Goal: Information Seeking & Learning: Learn about a topic

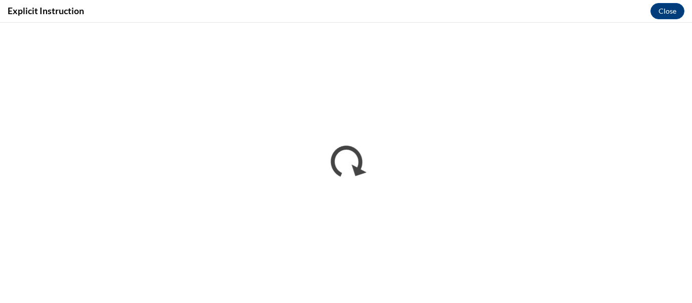
scroll to position [597, 0]
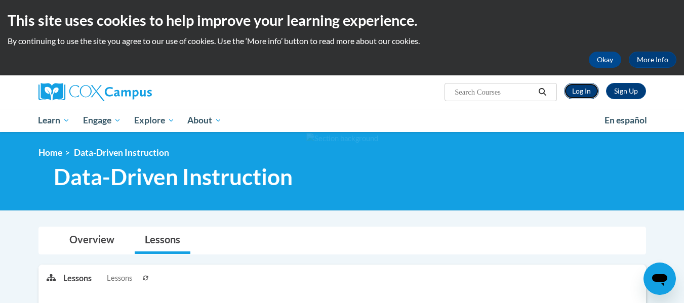
click at [566, 93] on link "Log In" at bounding box center [581, 91] width 35 height 16
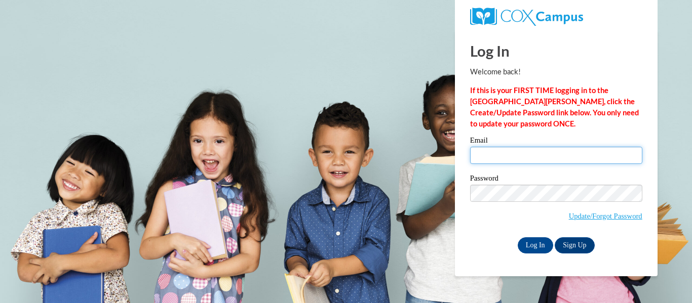
click at [508, 155] on input "Email" at bounding box center [556, 155] width 172 height 17
type input "slundy8@students.kennesaw.edu"
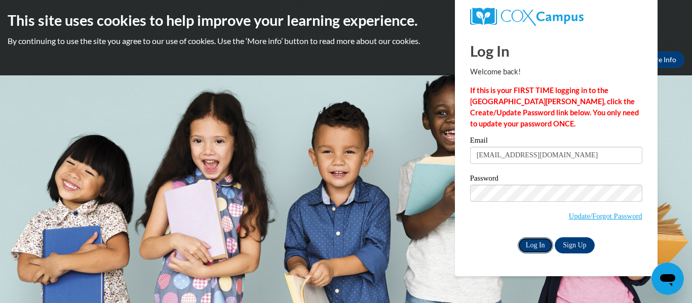
click at [526, 239] on input "Log In" at bounding box center [535, 246] width 35 height 16
click at [544, 247] on input "Log In" at bounding box center [535, 246] width 35 height 16
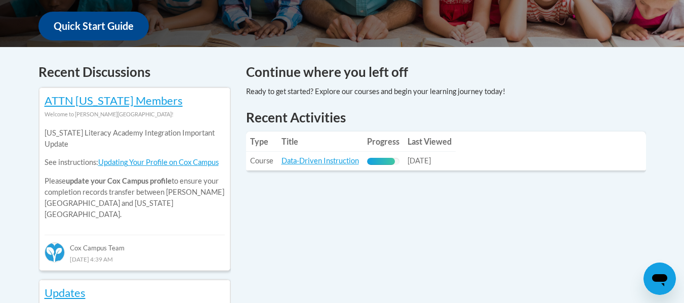
scroll to position [384, 0]
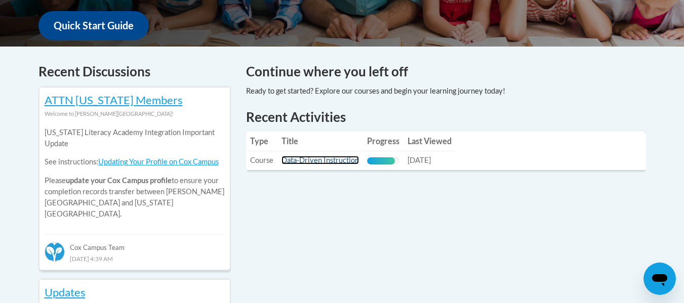
click at [341, 164] on link "Data-Driven Instruction" at bounding box center [320, 160] width 77 height 9
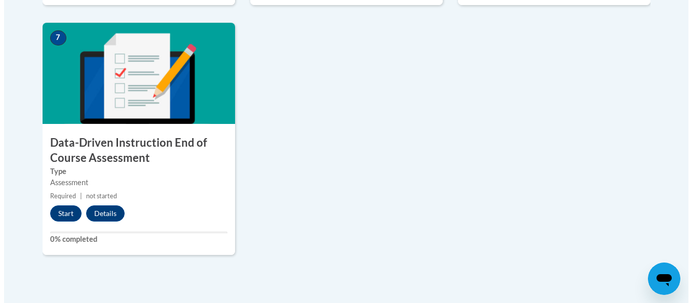
scroll to position [835, 0]
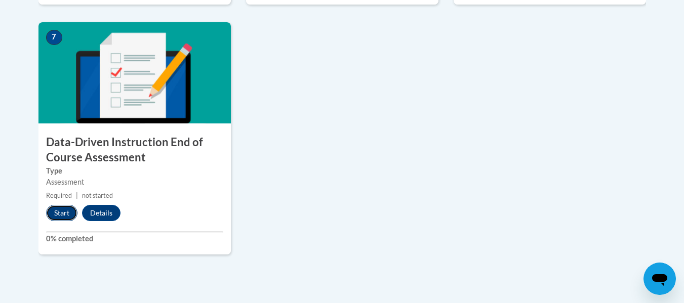
click at [62, 210] on button "Start" at bounding box center [61, 213] width 31 height 16
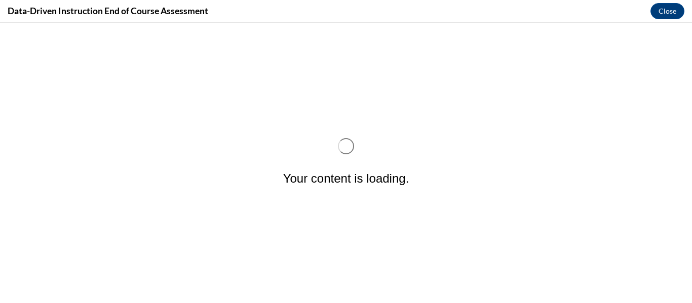
scroll to position [0, 0]
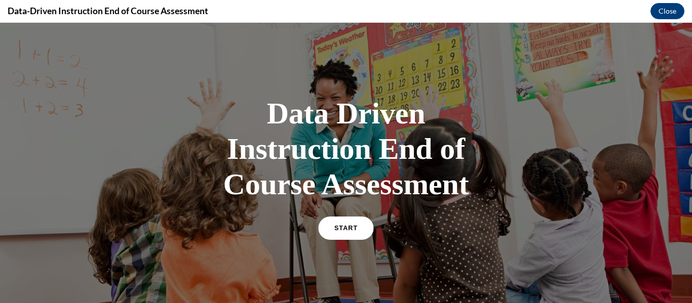
click at [336, 236] on link "START" at bounding box center [345, 228] width 55 height 23
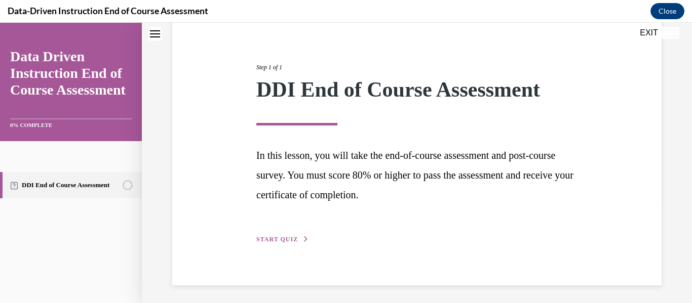
scroll to position [104, 0]
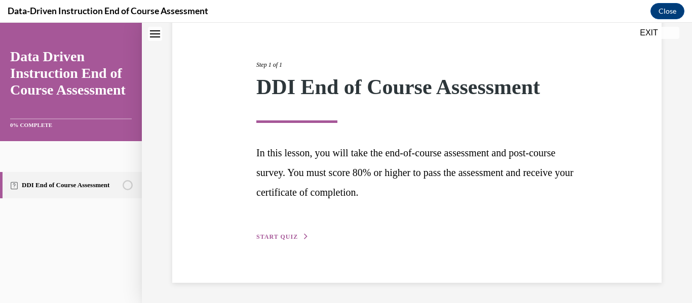
click at [291, 240] on span "START QUIZ" at bounding box center [277, 237] width 42 height 7
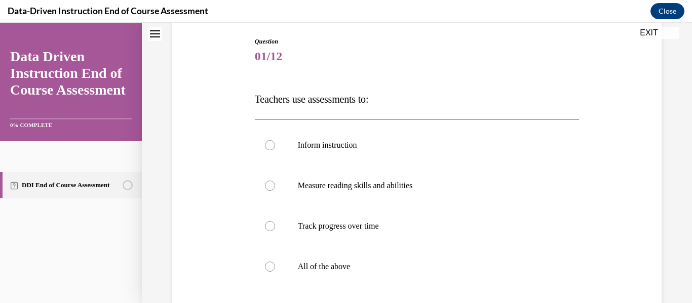
click at [291, 240] on label "Track progress over time" at bounding box center [417, 226] width 325 height 41
click at [275, 231] on input "Track progress over time" at bounding box center [270, 226] width 10 height 10
radio input "true"
click at [416, 263] on p "All of the above" at bounding box center [426, 267] width 256 height 10
click at [275, 263] on input "All of the above" at bounding box center [270, 267] width 10 height 10
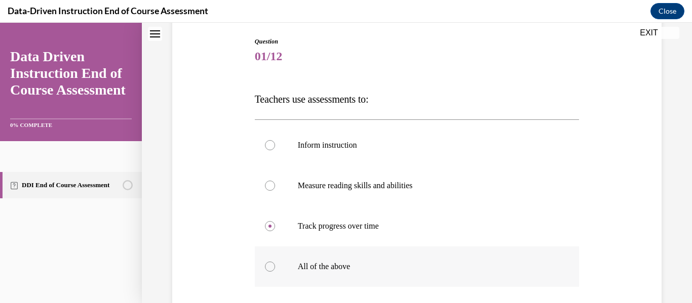
radio input "true"
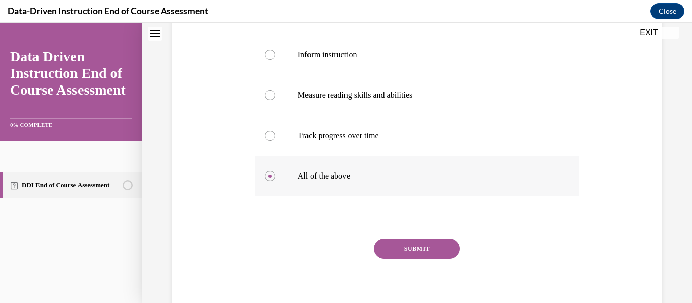
scroll to position [196, 0]
click at [415, 252] on button "SUBMIT" at bounding box center [417, 248] width 86 height 20
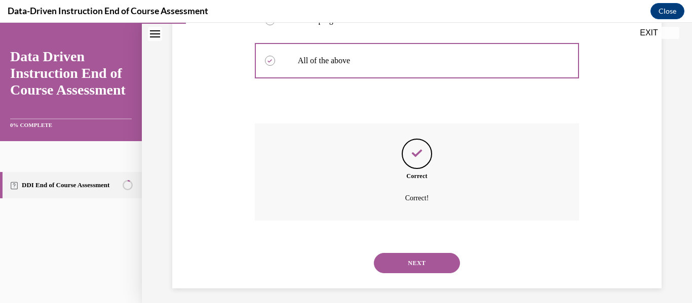
scroll to position [316, 0]
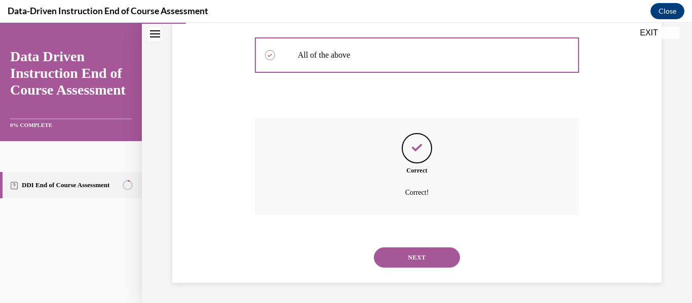
click at [413, 262] on button "NEXT" at bounding box center [417, 258] width 86 height 20
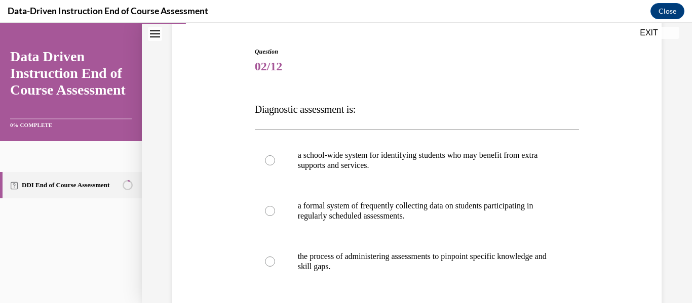
scroll to position [94, 0]
click at [388, 165] on p "a school-wide system for identifying students who may benefit from extra suppor…" at bounding box center [426, 160] width 256 height 20
click at [275, 165] on input "a school-wide system for identifying students who may benefit from extra suppor…" at bounding box center [270, 160] width 10 height 10
radio input "true"
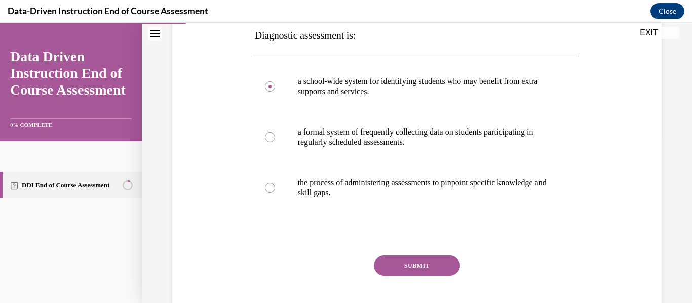
scroll to position [223, 0]
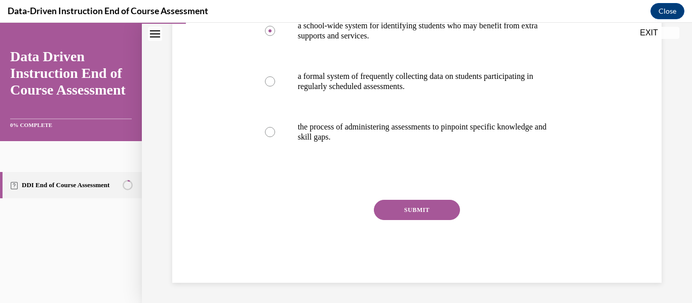
click at [392, 213] on button "SUBMIT" at bounding box center [417, 210] width 86 height 20
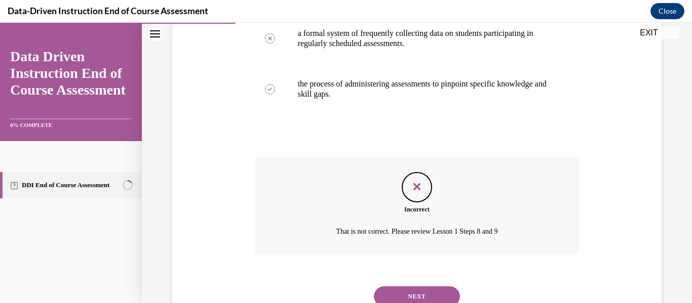
scroll to position [305, 0]
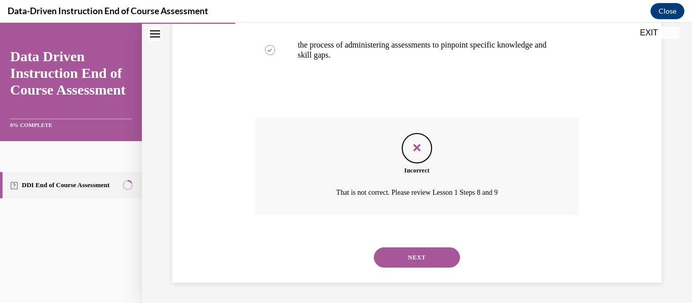
click at [428, 255] on button "NEXT" at bounding box center [417, 258] width 86 height 20
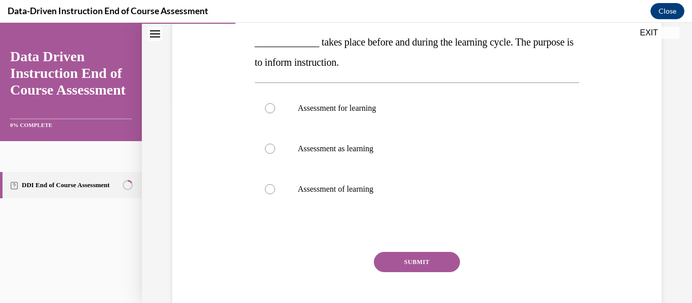
scroll to position [199, 0]
drag, startPoint x: 255, startPoint y: 42, endPoint x: 402, endPoint y: 56, distance: 147.1
click at [402, 56] on p "_____________ takes place before and during the learning cycle. The purpose is …" at bounding box center [417, 51] width 325 height 41
copy span "_____________ takes place before and during the learning cycle. The purpose is …"
click at [399, 125] on label "Assessment for learning" at bounding box center [417, 108] width 325 height 41
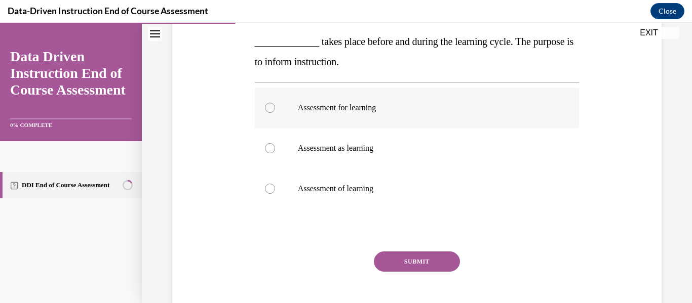
click at [275, 113] on input "Assessment for learning" at bounding box center [270, 108] width 10 height 10
radio input "true"
drag, startPoint x: 256, startPoint y: 45, endPoint x: 433, endPoint y: 201, distance: 235.1
click at [433, 201] on div "Question 03/12 Fill in the Blank _____________ takes place before and during th…" at bounding box center [417, 138] width 325 height 393
copy div "____________ takes place before and during the learning cycle. The purpose is t…"
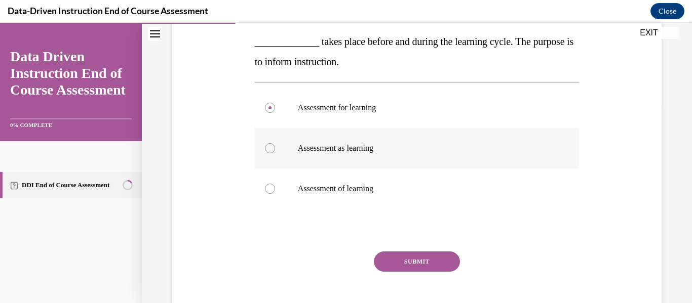
click at [392, 135] on label "Assessment as learning" at bounding box center [417, 148] width 325 height 41
click at [275, 143] on input "Assessment as learning" at bounding box center [270, 148] width 10 height 10
radio input "true"
click at [364, 108] on p "Assessment for learning" at bounding box center [426, 108] width 256 height 10
click at [275, 108] on input "Assessment for learning" at bounding box center [270, 108] width 10 height 10
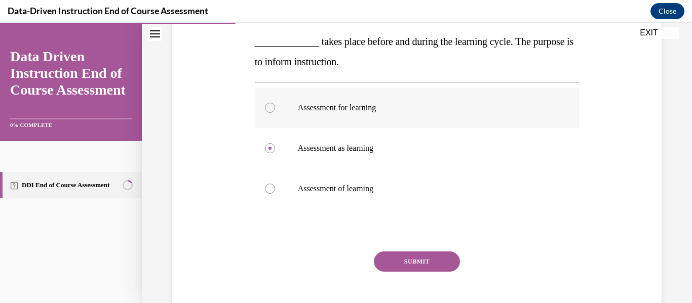
radio input "true"
click at [383, 259] on button "SUBMIT" at bounding box center [417, 262] width 86 height 20
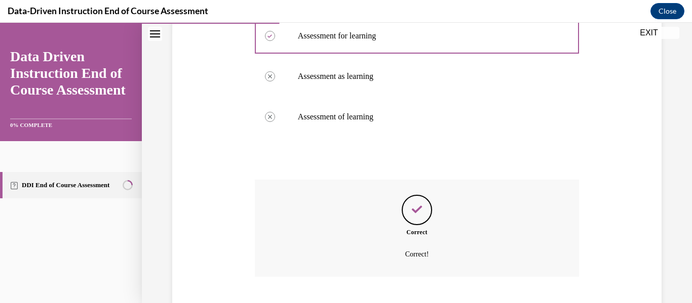
scroll to position [333, 0]
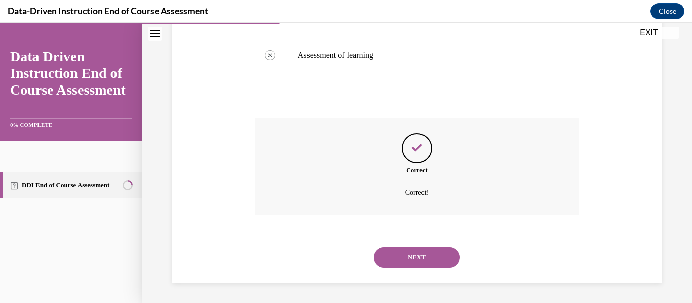
click at [383, 259] on button "NEXT" at bounding box center [417, 258] width 86 height 20
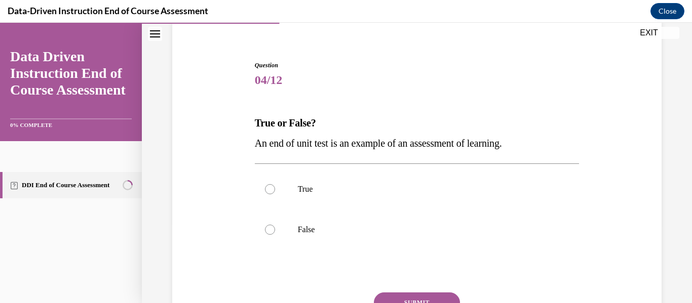
scroll to position [83, 0]
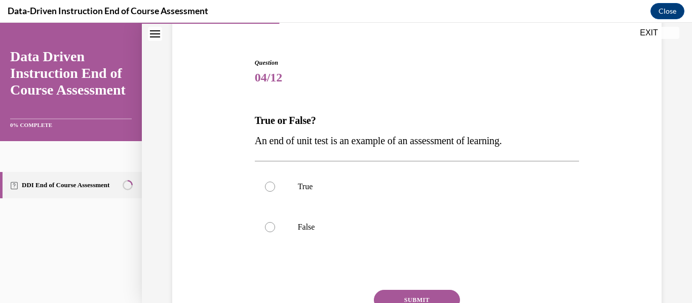
drag, startPoint x: 251, startPoint y: 119, endPoint x: 525, endPoint y: 143, distance: 275.1
click at [525, 143] on div "Question 04/12 True or False? An end of unit test is an example of an assessmen…" at bounding box center [417, 208] width 330 height 330
click at [525, 143] on p "An end of unit test is an example of an assessment of learning." at bounding box center [417, 141] width 325 height 20
click at [365, 113] on p "True or False?" at bounding box center [417, 120] width 325 height 20
drag, startPoint x: 254, startPoint y: 119, endPoint x: 532, endPoint y: 145, distance: 279.3
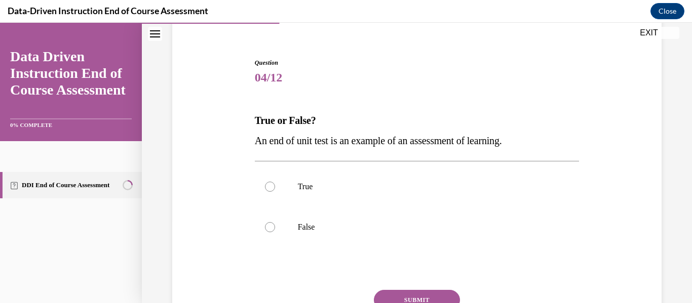
click at [532, 145] on div "True or False? An end of unit test is an example of an assessment of learning." at bounding box center [417, 130] width 325 height 41
copy div "True or False? An end of unit test is an example of an assessment of learning."
click at [387, 187] on p "True" at bounding box center [426, 187] width 256 height 10
click at [275, 187] on input "True" at bounding box center [270, 187] width 10 height 10
radio input "true"
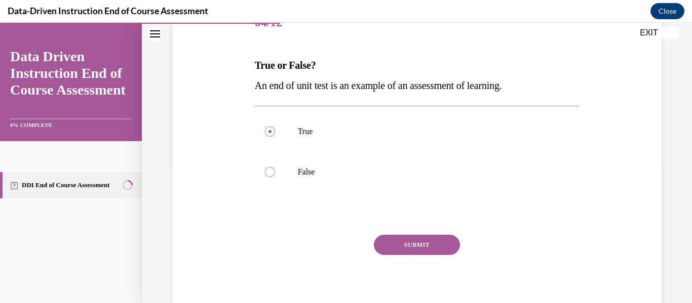
click at [385, 242] on button "SUBMIT" at bounding box center [417, 245] width 86 height 20
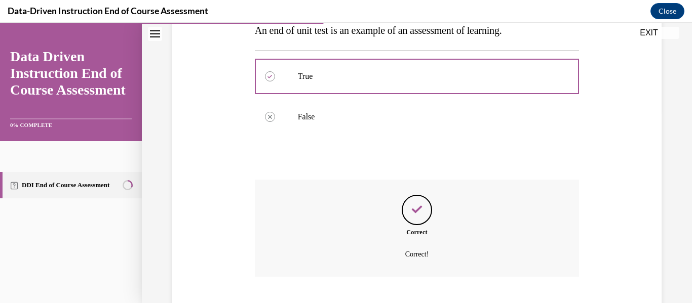
scroll to position [255, 0]
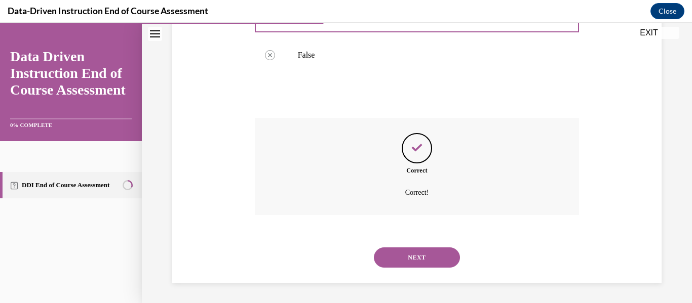
click at [391, 253] on button "NEXT" at bounding box center [417, 258] width 86 height 20
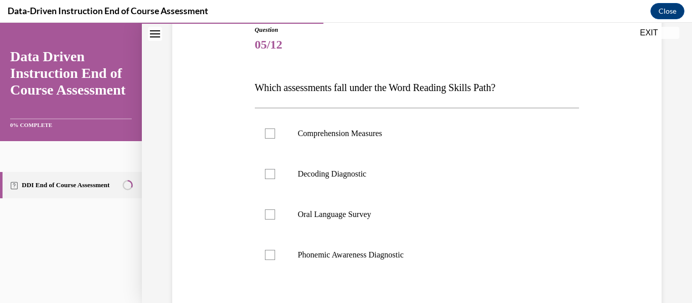
scroll to position [117, 0]
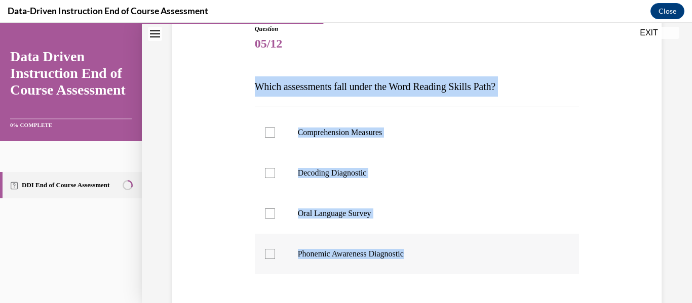
drag, startPoint x: 253, startPoint y: 83, endPoint x: 448, endPoint y: 262, distance: 264.6
click at [448, 262] on div "Question 05/12 Which assessments fall under the Word Reading Skills Path? Compr…" at bounding box center [417, 204] width 330 height 391
copy div "Which assessments fall under the Word Reading Skills Path? Comprehension Measur…"
click at [529, 198] on label "Oral Language Survey" at bounding box center [417, 213] width 325 height 41
click at [275, 209] on input "Oral Language Survey" at bounding box center [270, 214] width 10 height 10
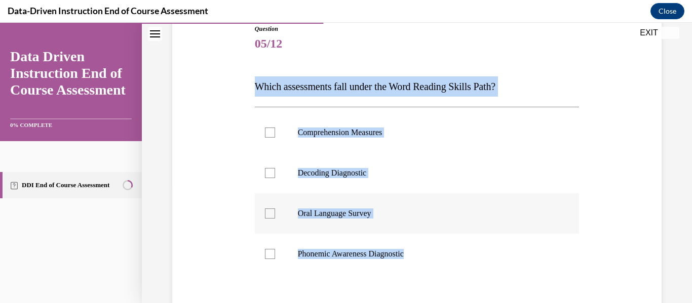
checkbox input "true"
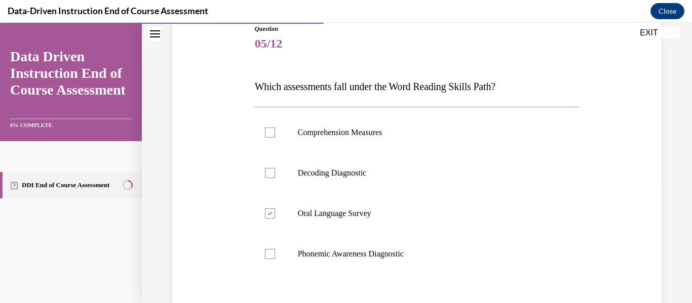
click at [590, 72] on div "Question 05/12 Which assessments fall under the Word Reading Skills Path? Compr…" at bounding box center [417, 197] width 494 height 406
click at [269, 176] on div at bounding box center [270, 173] width 10 height 10
click at [269, 176] on input "Decoding Diagnostic" at bounding box center [270, 173] width 10 height 10
checkbox input "true"
click at [267, 212] on icon at bounding box center [269, 214] width 5 height 4
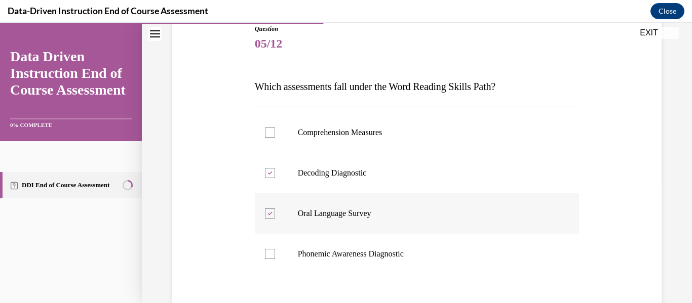
click at [267, 212] on input "Oral Language Survey" at bounding box center [270, 214] width 10 height 10
checkbox input "false"
click at [266, 260] on label "Phonemic Awareness Diagnostic" at bounding box center [417, 254] width 325 height 41
click at [266, 259] on input "Phonemic Awareness Diagnostic" at bounding box center [270, 254] width 10 height 10
checkbox input "true"
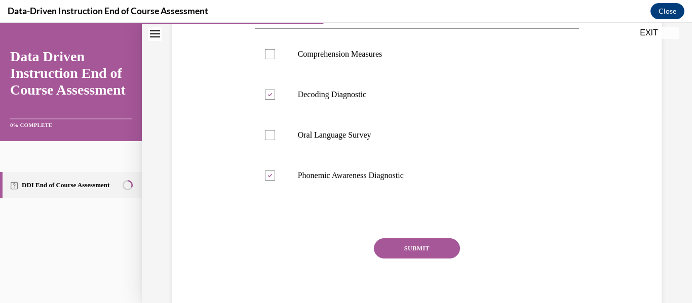
scroll to position [196, 0]
click at [394, 247] on button "SUBMIT" at bounding box center [417, 248] width 86 height 20
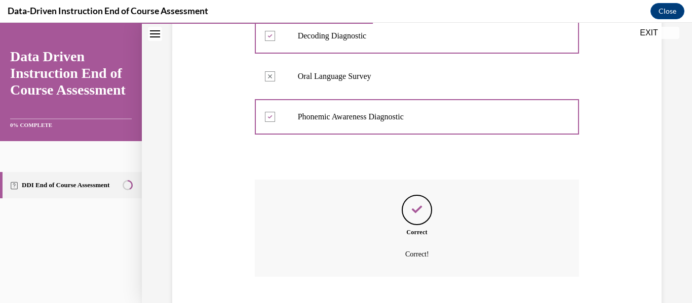
scroll to position [316, 0]
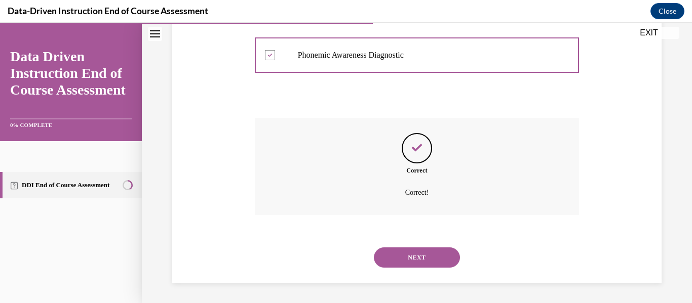
click at [409, 264] on button "NEXT" at bounding box center [417, 258] width 86 height 20
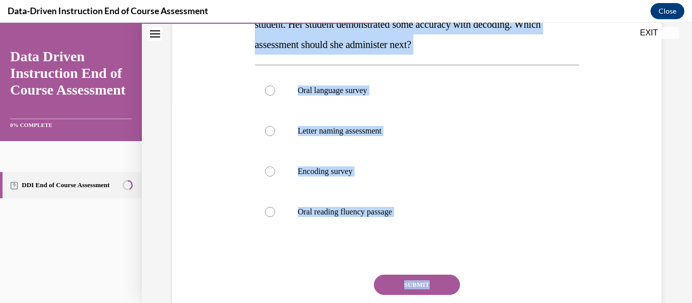
scroll to position [212, 0]
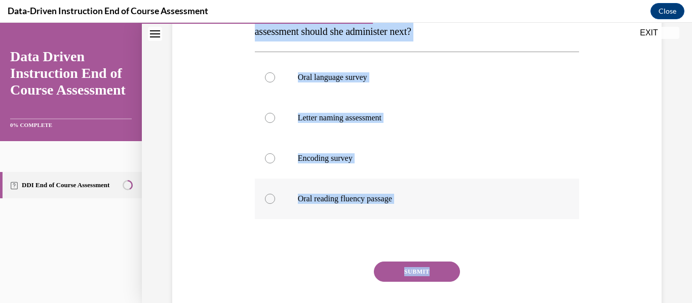
drag, startPoint x: 254, startPoint y: 83, endPoint x: 482, endPoint y: 213, distance: 262.7
click at [482, 213] on div "Question 06/12 Mrs. Lee administered a diagnostic decoding assessment to her st…" at bounding box center [417, 137] width 325 height 416
copy div "Mrs. Lee administered a diagnostic decoding assessment to her student. Her stud…"
click at [477, 24] on p "Mrs. Lee administered a diagnostic decoding assessment to her student. Her stud…" at bounding box center [417, 11] width 325 height 61
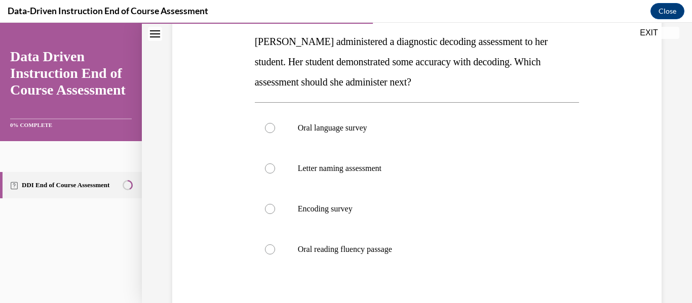
scroll to position [135, 0]
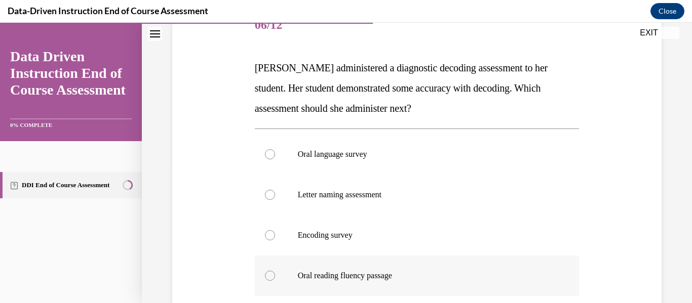
drag, startPoint x: 253, startPoint y: 65, endPoint x: 417, endPoint y: 262, distance: 256.8
click at [417, 262] on div "Question 06/12 Mrs. Lee administered a diagnostic decoding assessment to her st…" at bounding box center [417, 206] width 330 height 432
copy div "Mrs. Lee administered a diagnostic decoding assessment to her student. Her stud…"
drag, startPoint x: 409, startPoint y: 158, endPoint x: 335, endPoint y: 273, distance: 136.3
click at [335, 273] on p "Oral reading fluency passage" at bounding box center [426, 276] width 256 height 10
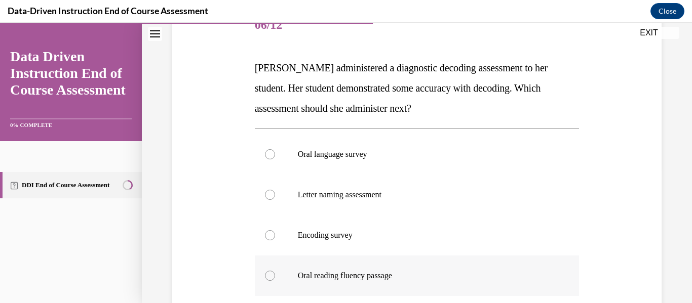
click at [275, 273] on input "Oral reading fluency passage" at bounding box center [270, 276] width 10 height 10
radio input "true"
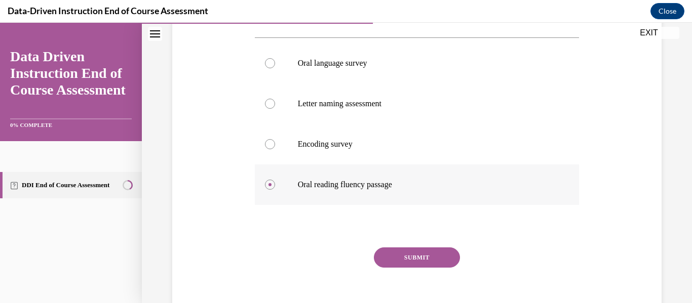
scroll to position [237, 0]
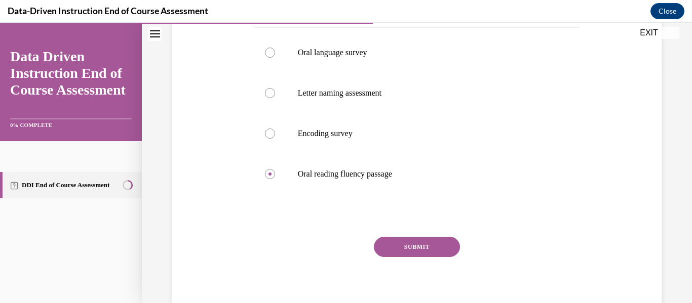
click at [413, 249] on button "SUBMIT" at bounding box center [417, 247] width 86 height 20
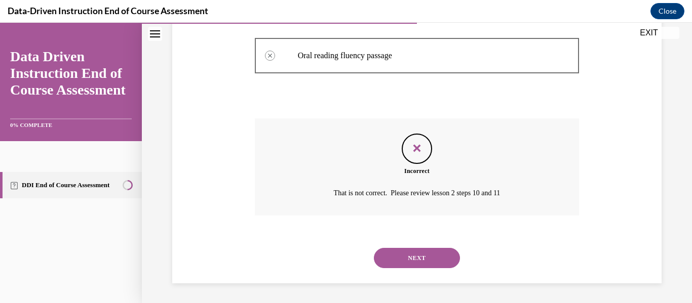
scroll to position [356, 0]
click at [405, 264] on button "NEXT" at bounding box center [417, 258] width 86 height 20
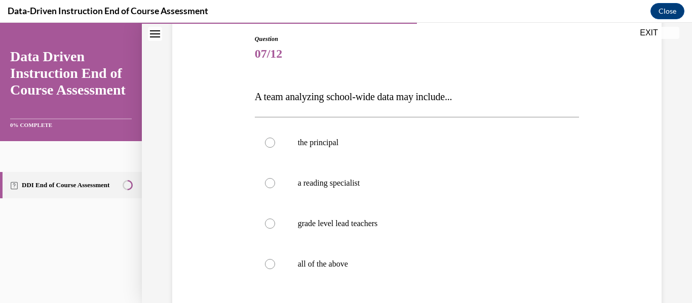
scroll to position [107, 0]
click at [405, 264] on p "all of the above" at bounding box center [426, 264] width 256 height 10
click at [275, 264] on input "all of the above" at bounding box center [270, 264] width 10 height 10
radio input "true"
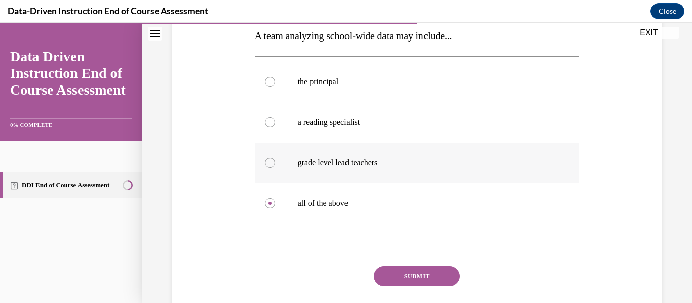
scroll to position [169, 0]
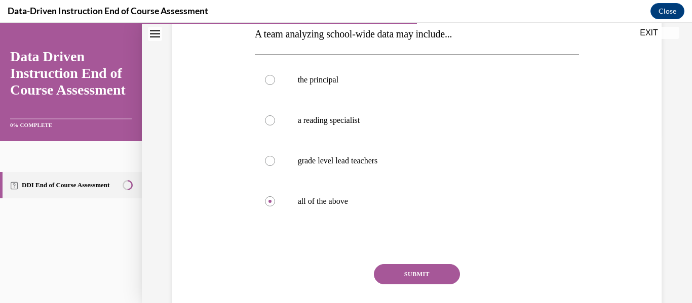
click at [430, 280] on button "SUBMIT" at bounding box center [417, 274] width 86 height 20
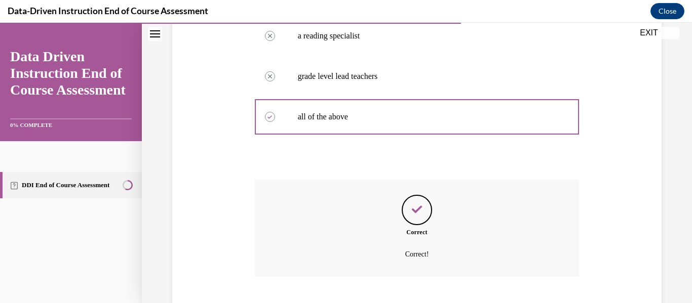
scroll to position [316, 0]
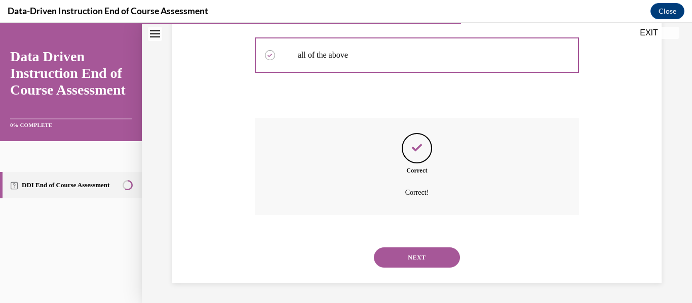
click at [417, 263] on button "NEXT" at bounding box center [417, 258] width 86 height 20
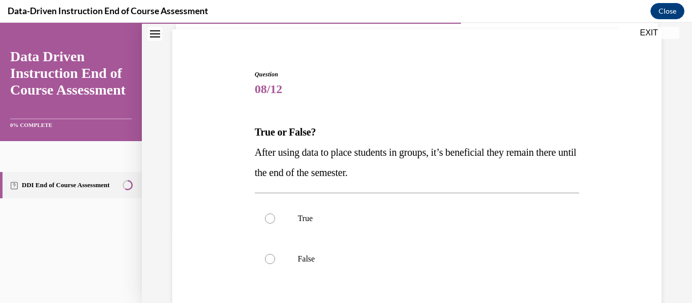
scroll to position [71, 0]
click at [358, 253] on label "False" at bounding box center [417, 259] width 325 height 41
click at [275, 254] on input "False" at bounding box center [270, 259] width 10 height 10
radio input "true"
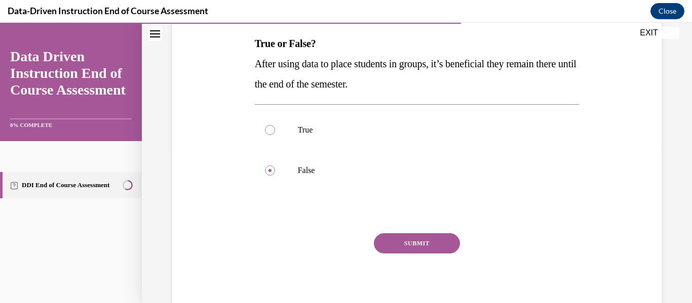
click at [390, 244] on button "SUBMIT" at bounding box center [417, 244] width 86 height 20
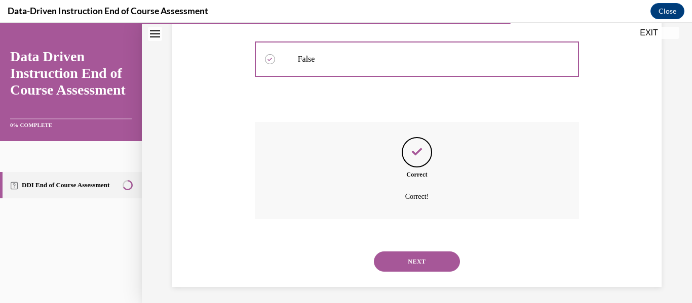
scroll to position [275, 0]
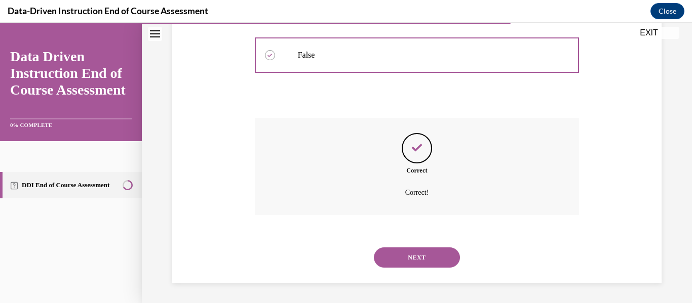
click at [394, 254] on button "NEXT" at bounding box center [417, 258] width 86 height 20
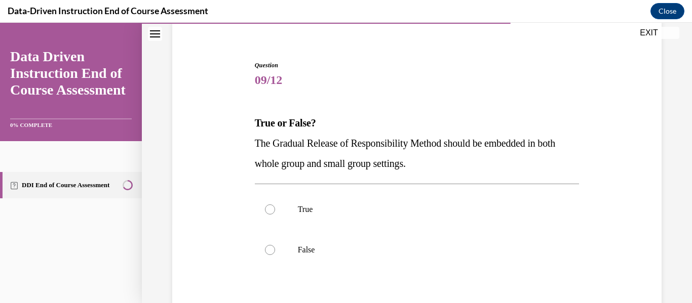
scroll to position [85, 0]
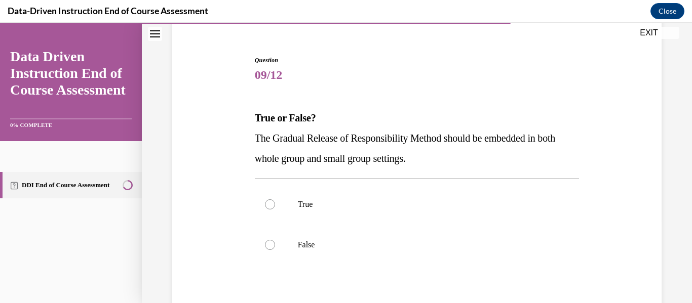
click at [253, 136] on div "Question 09/12 True or False? The Gradual Release of Responsibility Method shou…" at bounding box center [417, 216] width 330 height 351
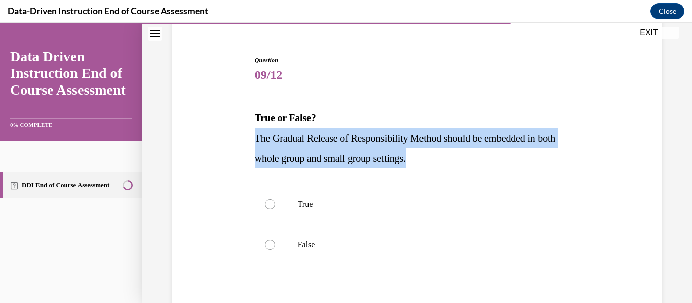
drag, startPoint x: 255, startPoint y: 136, endPoint x: 452, endPoint y: 167, distance: 199.4
click at [452, 167] on p "The Gradual Release of Responsibility Method should be embedded in both whole g…" at bounding box center [417, 148] width 325 height 41
copy span "The Gradual Release of Responsibility Method should be embedded in both whole g…"
click at [388, 106] on div "Question 09/12 True or False? The Gradual Release of Responsibility Method shou…" at bounding box center [417, 223] width 325 height 335
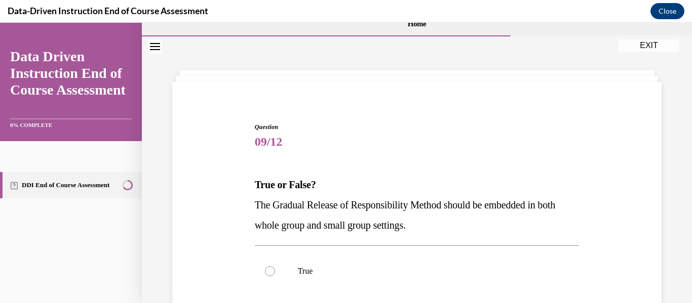
scroll to position [19, 0]
click at [464, 115] on div "Question 09/12 True or False? The Gradual Release of Responsibility Method shou…" at bounding box center [417, 282] width 330 height 351
click at [264, 267] on label "True" at bounding box center [417, 271] width 325 height 41
click at [265, 267] on input "True" at bounding box center [270, 271] width 10 height 10
radio input "true"
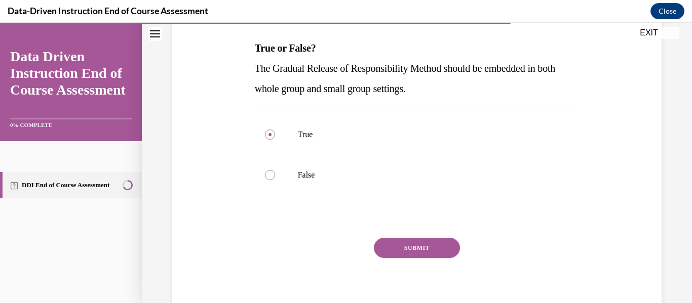
click at [386, 252] on button "SUBMIT" at bounding box center [417, 248] width 86 height 20
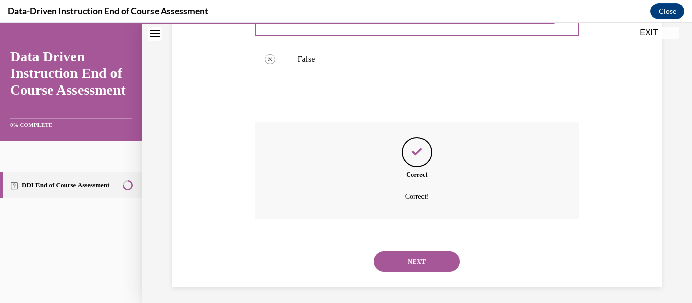
scroll to position [275, 0]
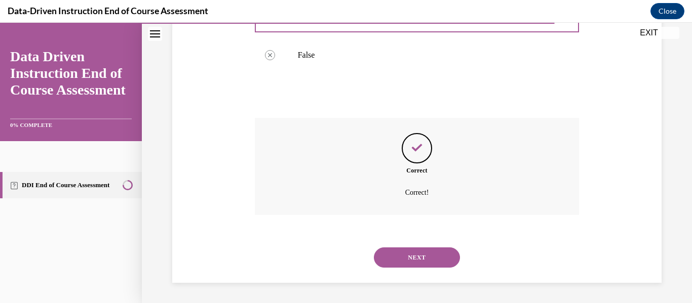
click at [397, 255] on button "NEXT" at bounding box center [417, 258] width 86 height 20
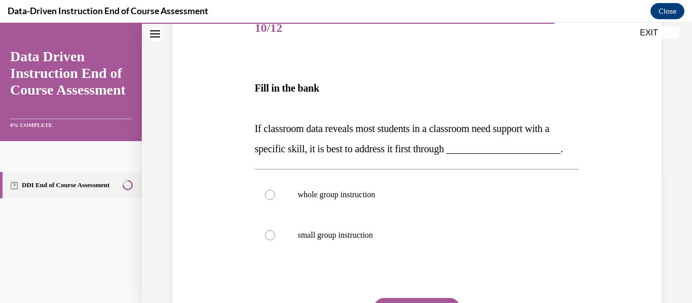
scroll to position [134, 0]
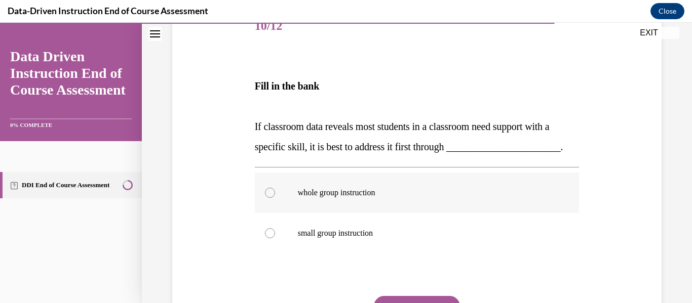
click at [381, 198] on p "whole group instruction" at bounding box center [426, 193] width 256 height 10
click at [275, 198] on input "whole group instruction" at bounding box center [270, 193] width 10 height 10
radio input "true"
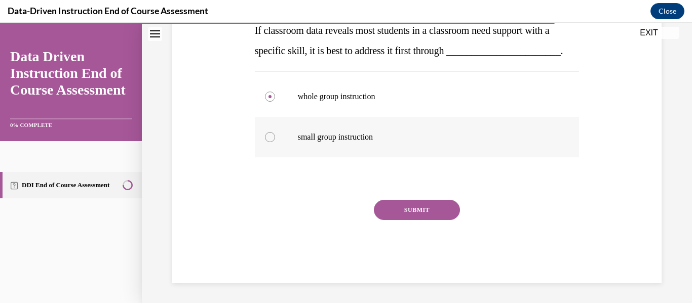
scroll to position [251, 0]
click at [430, 218] on button "SUBMIT" at bounding box center [417, 210] width 86 height 20
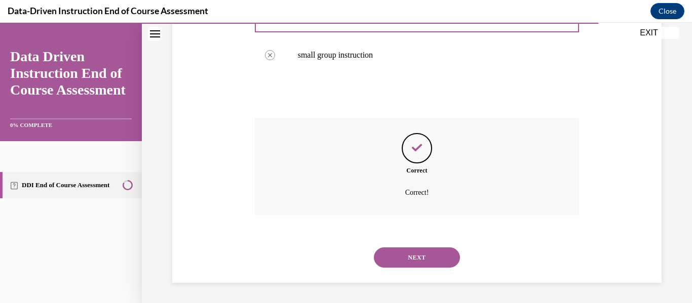
scroll to position [333, 0]
click at [401, 256] on button "NEXT" at bounding box center [417, 258] width 86 height 20
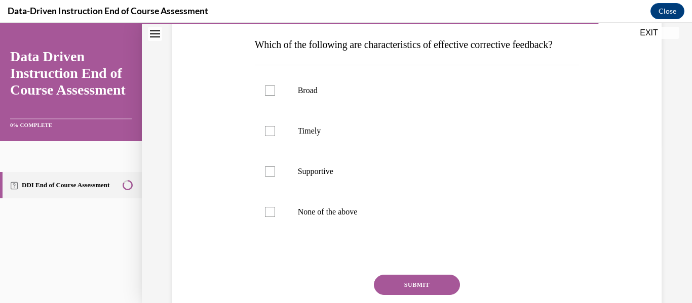
scroll to position [159, 0]
click at [323, 191] on label "Supportive" at bounding box center [417, 171] width 325 height 41
click at [275, 176] on input "Supportive" at bounding box center [270, 171] width 10 height 10
checkbox input "true"
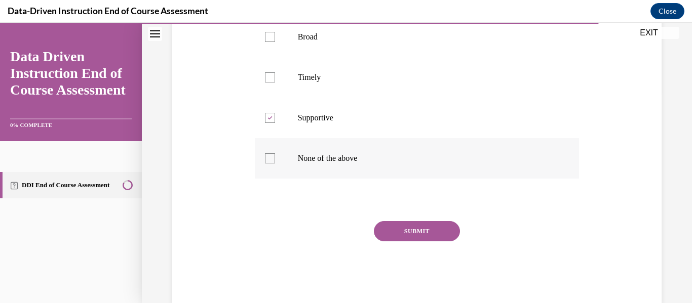
scroll to position [214, 0]
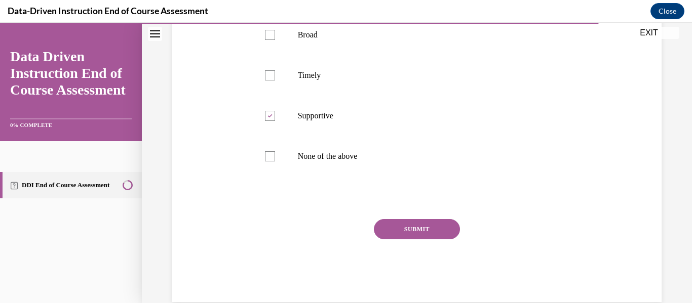
click at [400, 240] on button "SUBMIT" at bounding box center [417, 229] width 86 height 20
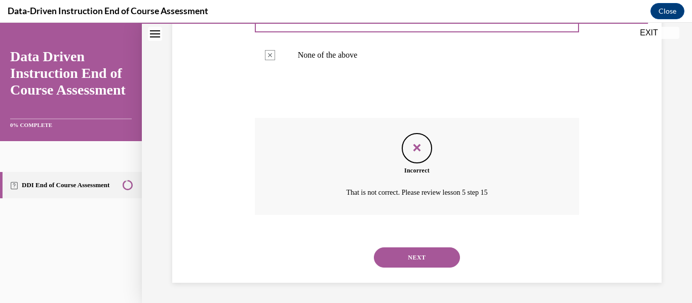
scroll to position [336, 0]
click at [400, 252] on button "NEXT" at bounding box center [417, 258] width 86 height 20
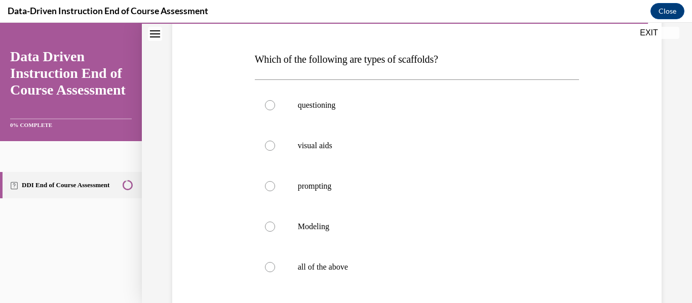
scroll to position [146, 0]
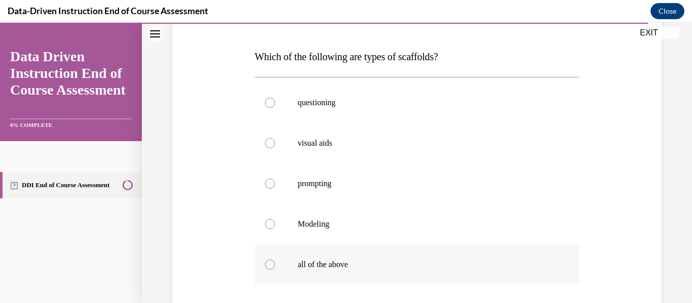
click at [392, 259] on label "all of the above" at bounding box center [417, 265] width 325 height 41
click at [275, 260] on input "all of the above" at bounding box center [270, 265] width 10 height 10
radio input "true"
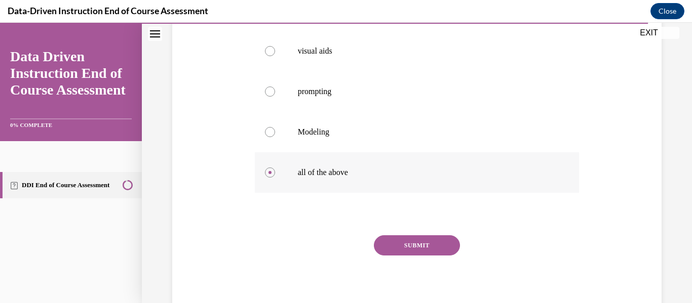
scroll to position [240, 0]
click at [397, 246] on button "SUBMIT" at bounding box center [417, 245] width 86 height 20
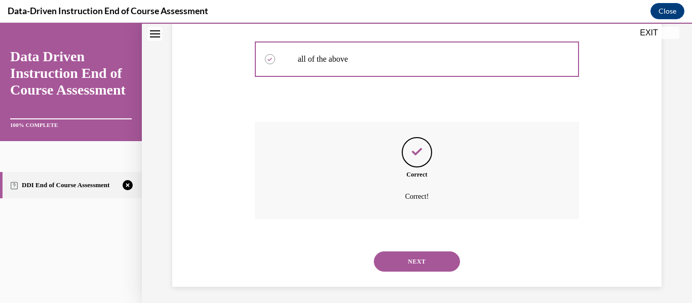
scroll to position [356, 0]
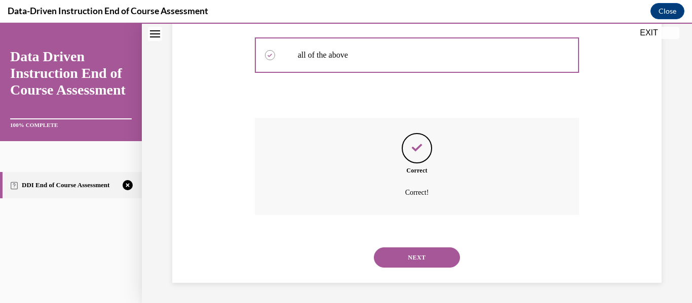
click at [405, 263] on button "NEXT" at bounding box center [417, 258] width 86 height 20
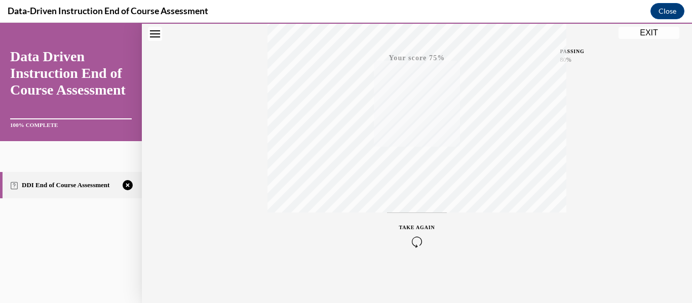
scroll to position [239, 0]
click at [415, 231] on div "TAKE AGAIN" at bounding box center [417, 235] width 36 height 24
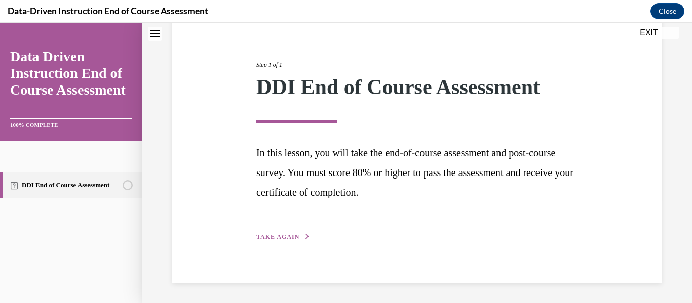
scroll to position [104, 0]
click at [281, 237] on span "TAKE AGAIN" at bounding box center [277, 237] width 43 height 7
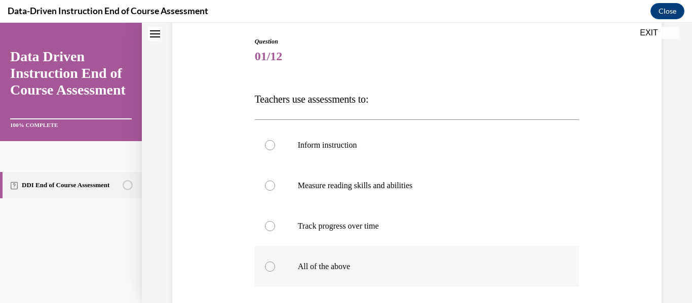
click at [290, 273] on label "All of the above" at bounding box center [417, 267] width 325 height 41
click at [275, 272] on input "All of the above" at bounding box center [270, 267] width 10 height 10
radio input "true"
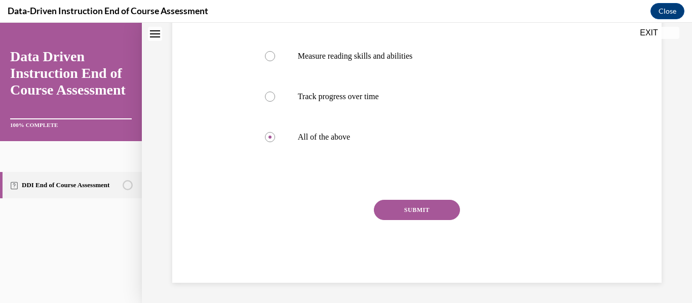
click at [397, 215] on button "SUBMIT" at bounding box center [417, 210] width 86 height 20
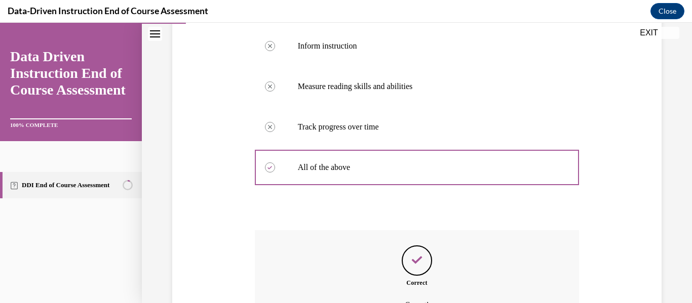
scroll to position [316, 0]
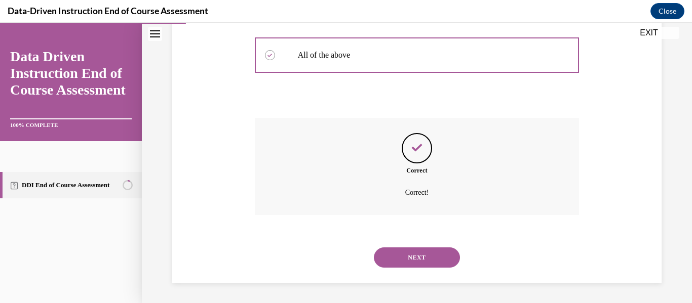
click at [391, 257] on button "NEXT" at bounding box center [417, 258] width 86 height 20
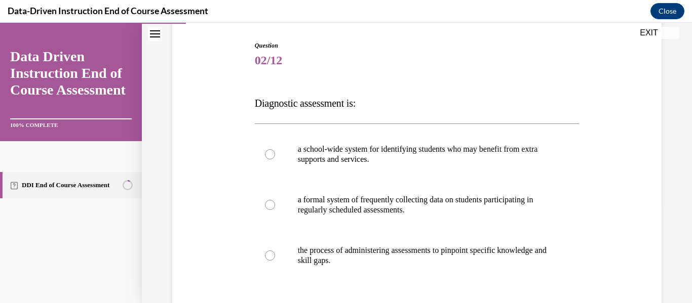
scroll to position [100, 0]
click at [391, 257] on p "the process of administering assessments to pinpoint specific knowledge and ski…" at bounding box center [426, 255] width 256 height 20
click at [275, 257] on input "the process of administering assessments to pinpoint specific knowledge and ski…" at bounding box center [270, 255] width 10 height 10
radio input "true"
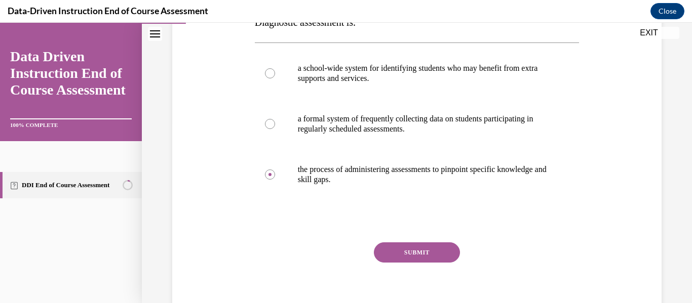
click at [391, 257] on button "SUBMIT" at bounding box center [417, 253] width 86 height 20
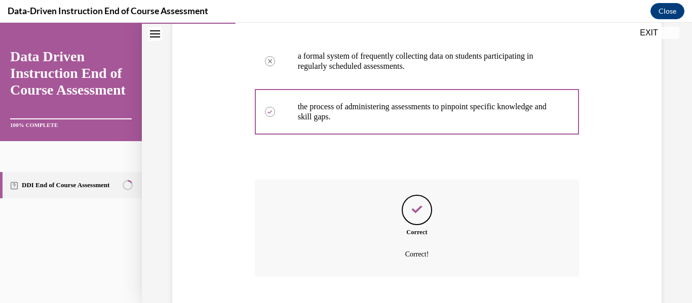
scroll to position [305, 0]
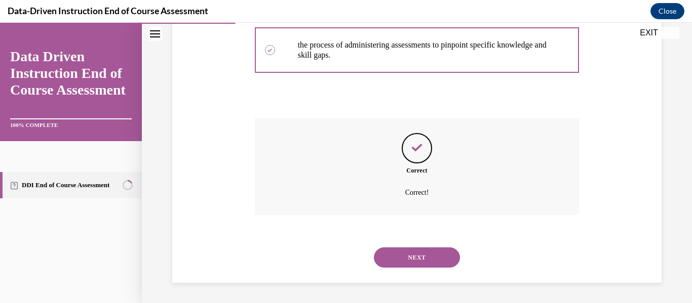
click at [387, 268] on div "NEXT" at bounding box center [417, 258] width 325 height 41
click at [387, 264] on button "NEXT" at bounding box center [417, 258] width 86 height 20
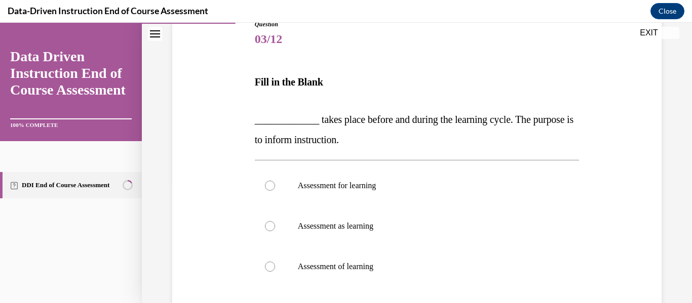
scroll to position [122, 0]
click at [332, 193] on label "Assessment for learning" at bounding box center [417, 185] width 325 height 41
click at [275, 190] on input "Assessment for learning" at bounding box center [270, 185] width 10 height 10
radio input "true"
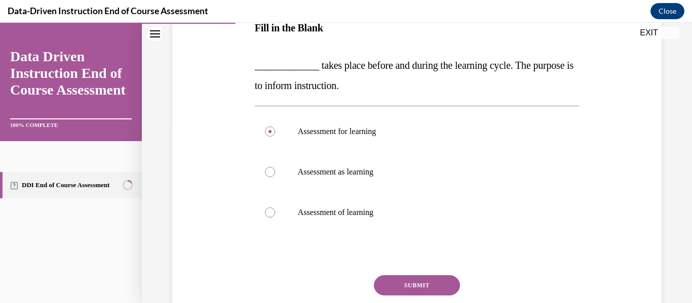
click at [398, 284] on button "SUBMIT" at bounding box center [417, 286] width 86 height 20
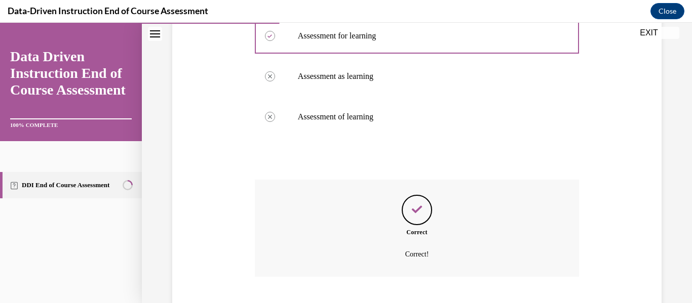
scroll to position [333, 0]
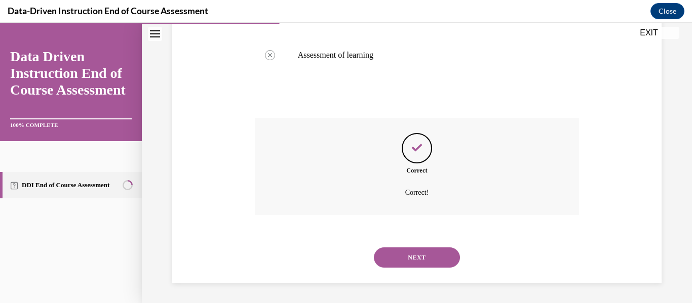
click at [398, 268] on div "NEXT" at bounding box center [417, 258] width 325 height 41
click at [395, 258] on button "NEXT" at bounding box center [417, 258] width 86 height 20
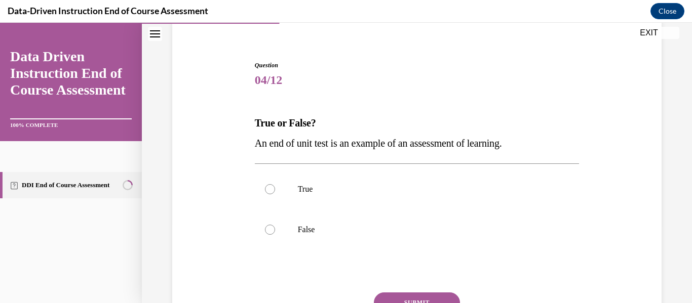
scroll to position [81, 0]
click at [364, 191] on p "True" at bounding box center [426, 189] width 256 height 10
click at [275, 191] on input "True" at bounding box center [270, 189] width 10 height 10
radio input "true"
click at [395, 295] on button "SUBMIT" at bounding box center [417, 302] width 86 height 20
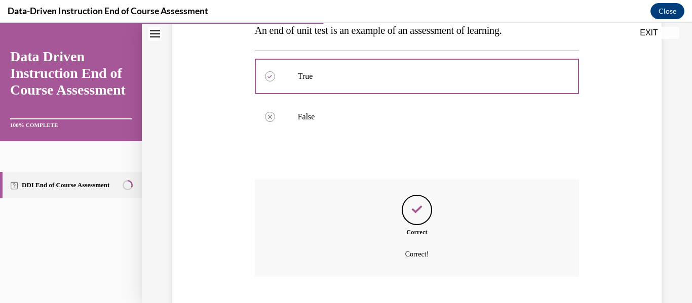
scroll to position [255, 0]
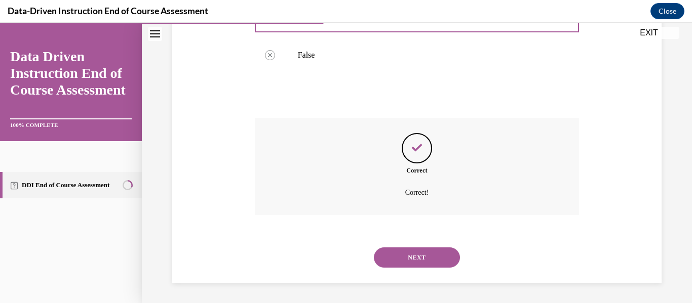
click at [390, 259] on button "NEXT" at bounding box center [417, 258] width 86 height 20
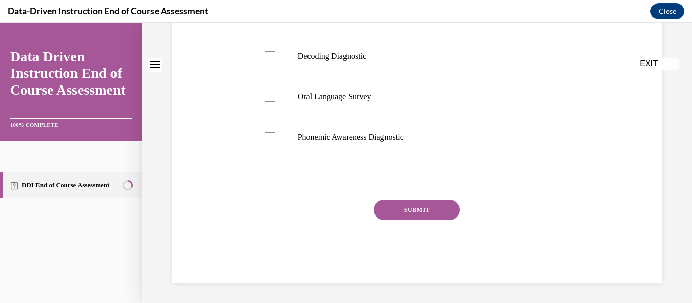
scroll to position [0, 0]
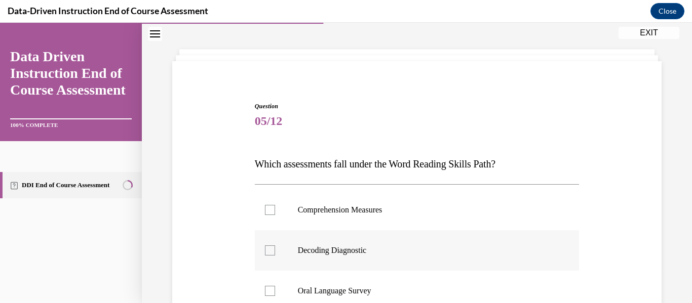
click at [381, 249] on p "Decoding Diagnostic" at bounding box center [426, 251] width 256 height 10
click at [275, 249] on input "Decoding Diagnostic" at bounding box center [270, 251] width 10 height 10
checkbox input "true"
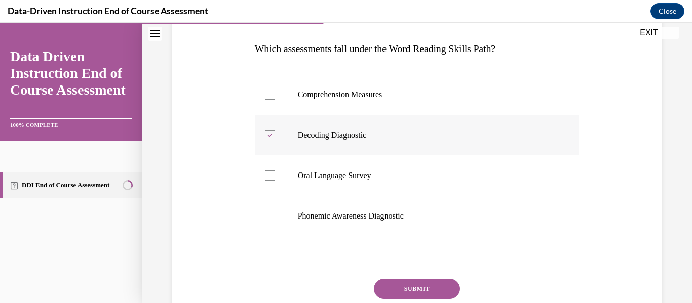
scroll to position [156, 0]
click at [365, 205] on label "Phonemic Awareness Diagnostic" at bounding box center [417, 215] width 325 height 41
click at [275, 210] on input "Phonemic Awareness Diagnostic" at bounding box center [270, 215] width 10 height 10
checkbox input "true"
click at [411, 280] on button "SUBMIT" at bounding box center [417, 288] width 86 height 20
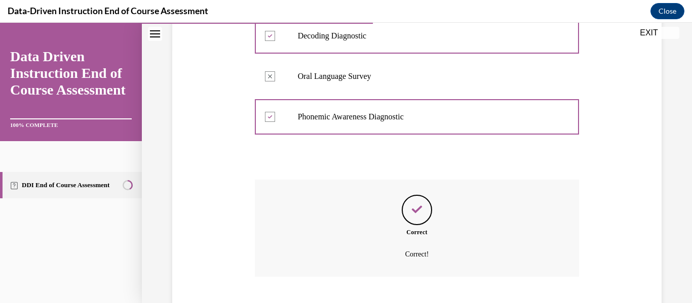
scroll to position [316, 0]
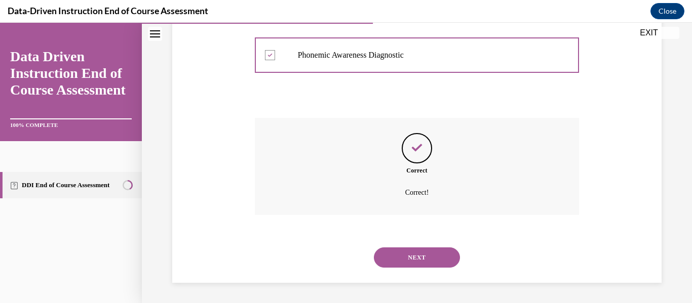
click at [407, 260] on button "NEXT" at bounding box center [417, 258] width 86 height 20
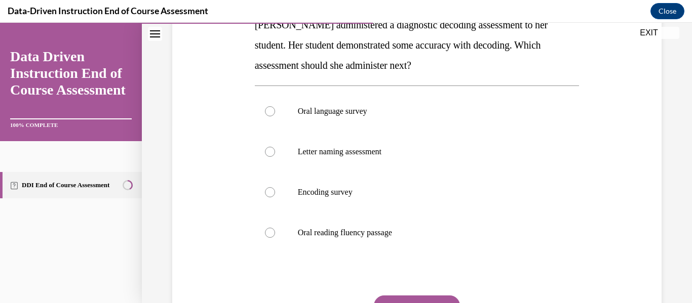
scroll to position [179, 0]
click at [376, 151] on p "Letter naming assessment" at bounding box center [426, 151] width 256 height 10
click at [275, 151] on input "Letter naming assessment" at bounding box center [270, 151] width 10 height 10
radio input "true"
click at [384, 300] on button "SUBMIT" at bounding box center [417, 305] width 86 height 20
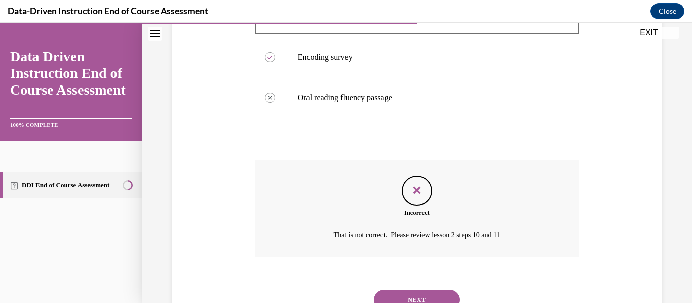
scroll to position [316, 0]
click at [382, 294] on button "NEXT" at bounding box center [417, 298] width 86 height 20
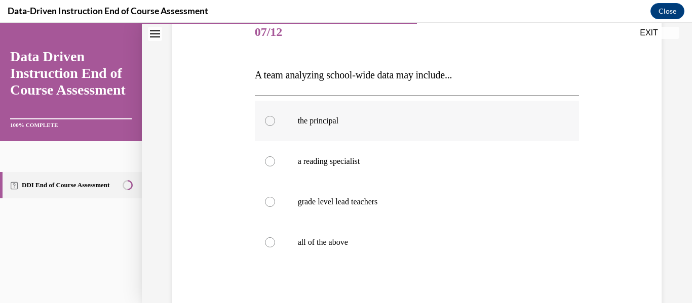
scroll to position [130, 0]
click at [384, 236] on p "all of the above" at bounding box center [426, 241] width 256 height 10
click at [275, 236] on input "all of the above" at bounding box center [270, 241] width 10 height 10
radio input "true"
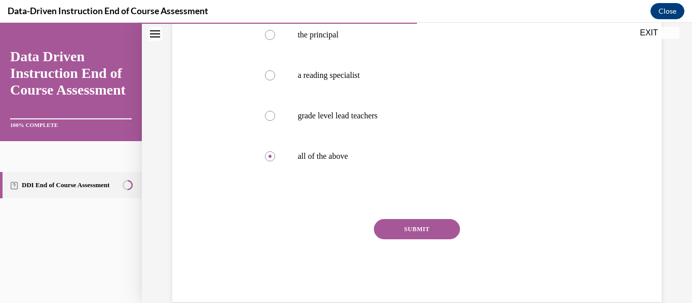
scroll to position [224, 0]
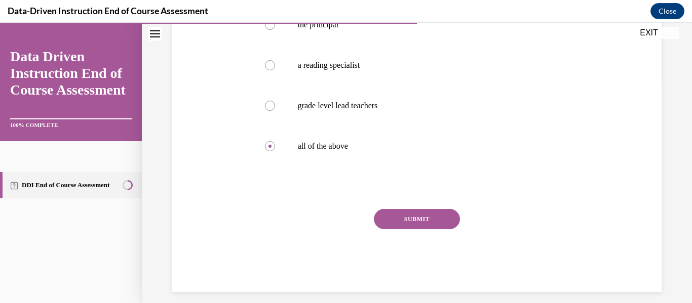
click at [400, 223] on button "SUBMIT" at bounding box center [417, 219] width 86 height 20
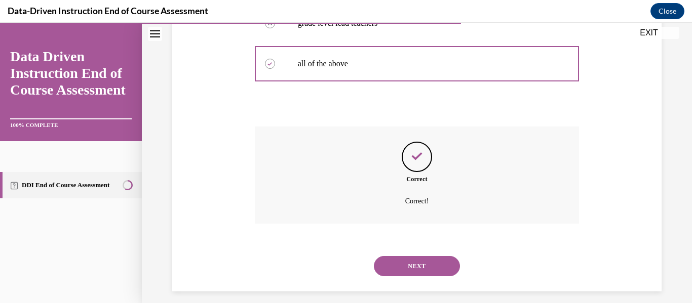
scroll to position [316, 0]
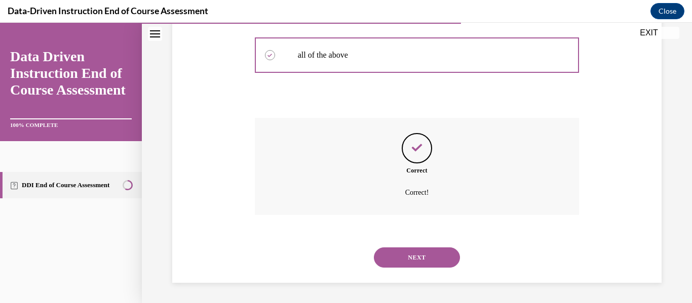
click at [407, 250] on button "NEXT" at bounding box center [417, 258] width 86 height 20
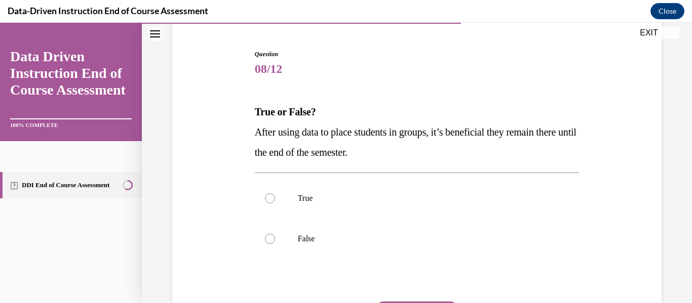
scroll to position [92, 0]
click at [402, 244] on label "False" at bounding box center [417, 238] width 325 height 41
click at [275, 244] on input "False" at bounding box center [270, 239] width 10 height 10
radio input "true"
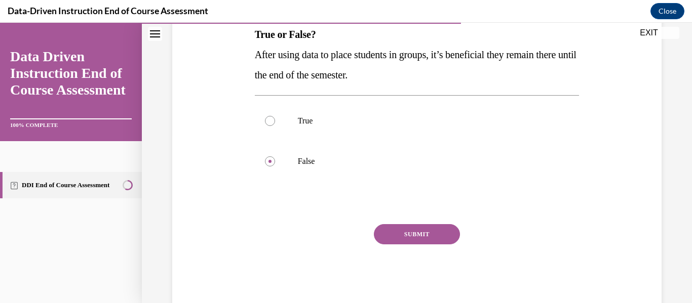
click at [400, 230] on button "SUBMIT" at bounding box center [417, 234] width 86 height 20
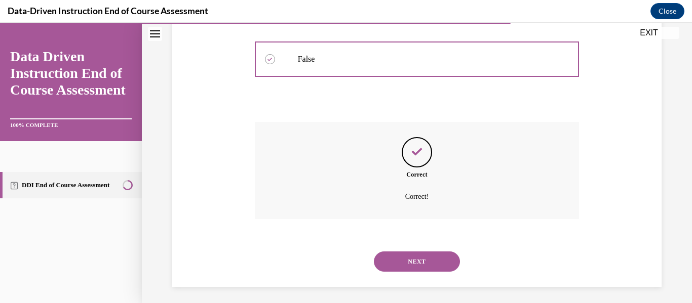
scroll to position [275, 0]
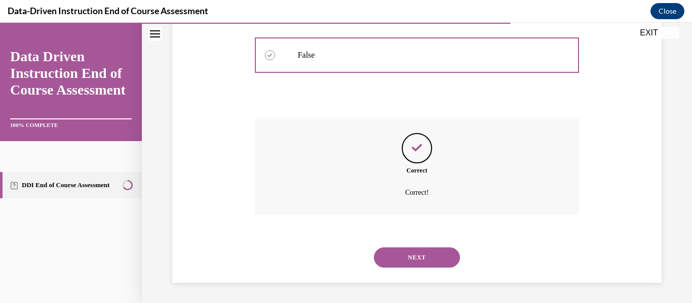
click at [399, 255] on button "NEXT" at bounding box center [417, 258] width 86 height 20
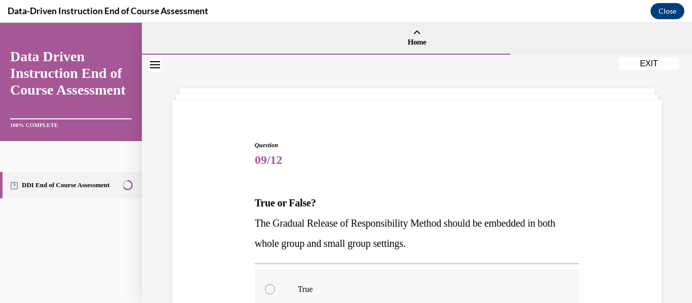
click at [379, 275] on label "True" at bounding box center [417, 289] width 325 height 41
click at [275, 285] on input "True" at bounding box center [270, 290] width 10 height 10
radio input "true"
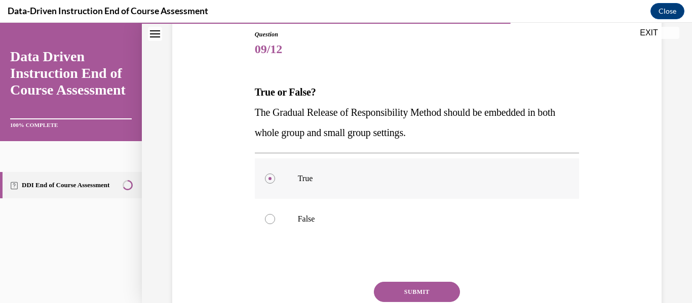
scroll to position [112, 0]
click at [383, 285] on button "SUBMIT" at bounding box center [417, 291] width 86 height 20
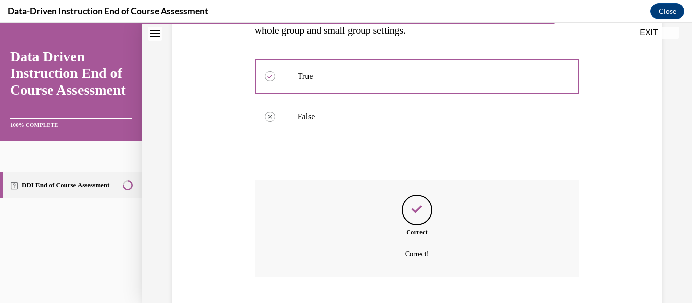
scroll to position [275, 0]
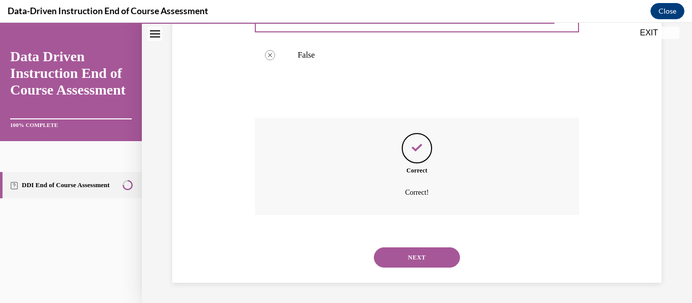
click at [383, 260] on button "NEXT" at bounding box center [417, 258] width 86 height 20
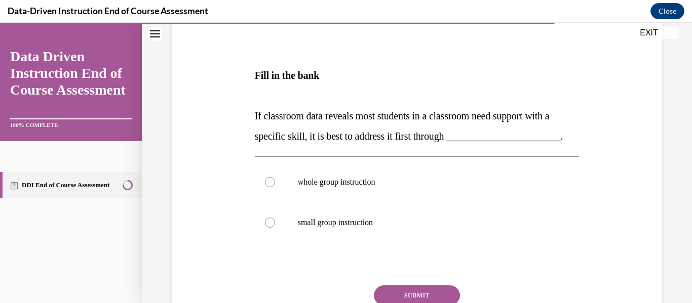
scroll to position [146, 0]
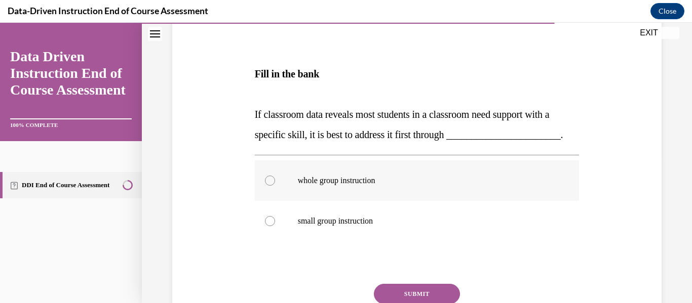
click at [370, 201] on label "whole group instruction" at bounding box center [417, 181] width 325 height 41
click at [275, 186] on input "whole group instruction" at bounding box center [270, 181] width 10 height 10
radio input "true"
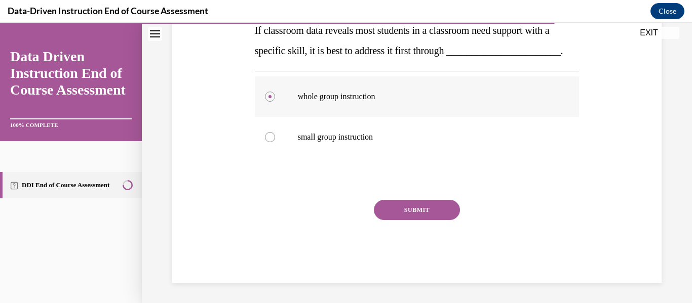
click at [374, 206] on button "SUBMIT" at bounding box center [417, 210] width 86 height 20
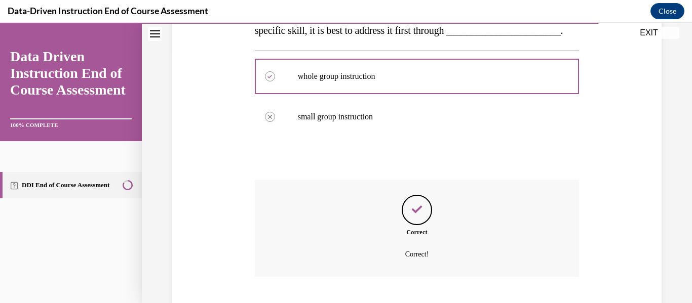
scroll to position [333, 0]
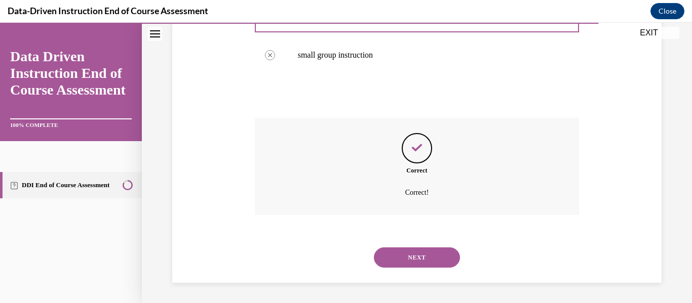
click at [423, 255] on button "NEXT" at bounding box center [417, 258] width 86 height 20
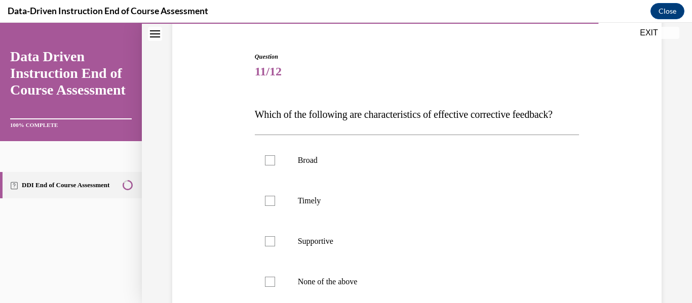
scroll to position [91, 0]
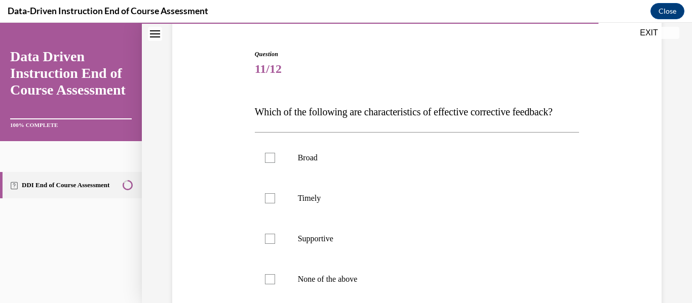
click at [423, 244] on p "Supportive" at bounding box center [426, 239] width 256 height 10
click at [275, 244] on input "Supportive" at bounding box center [270, 239] width 10 height 10
checkbox input "true"
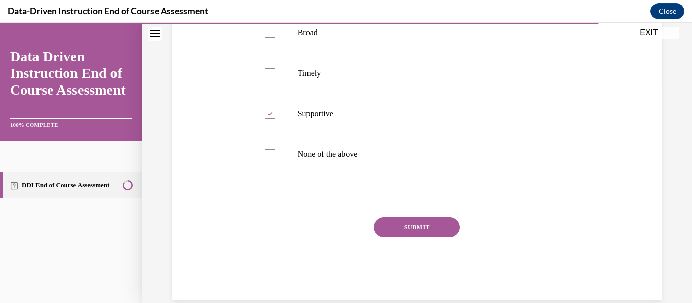
click at [423, 238] on button "SUBMIT" at bounding box center [417, 227] width 86 height 20
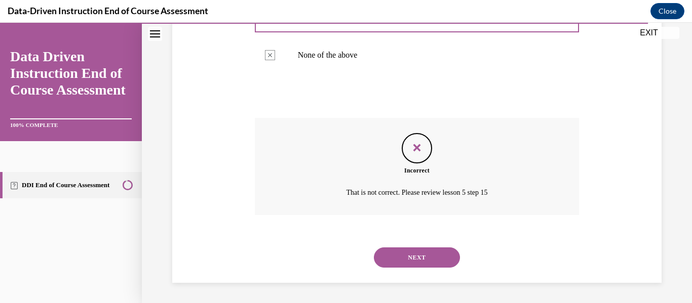
scroll to position [336, 0]
click at [412, 258] on button "NEXT" at bounding box center [417, 258] width 86 height 20
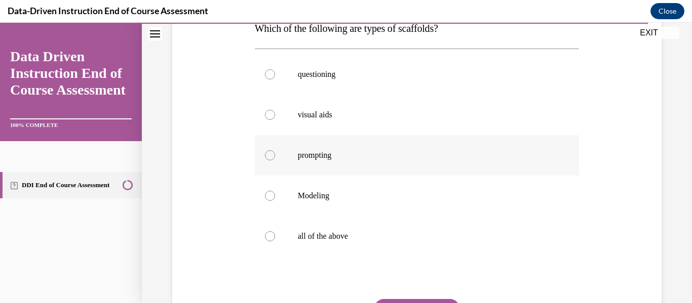
scroll to position [176, 0]
click at [395, 226] on label "all of the above" at bounding box center [417, 235] width 325 height 41
click at [275, 230] on input "all of the above" at bounding box center [270, 235] width 10 height 10
radio input "true"
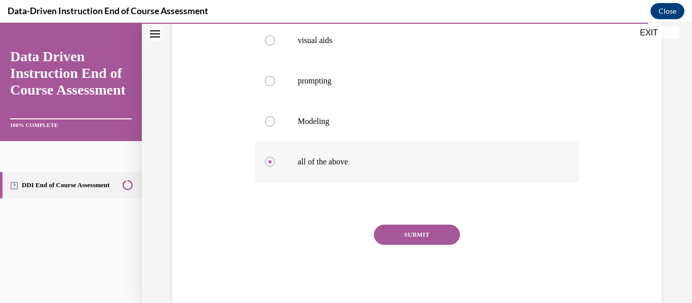
click at [395, 226] on button "SUBMIT" at bounding box center [417, 235] width 86 height 20
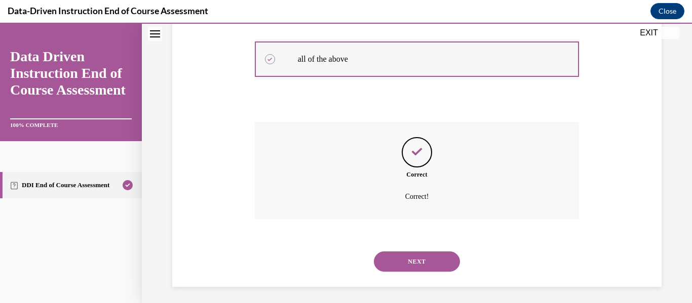
scroll to position [356, 0]
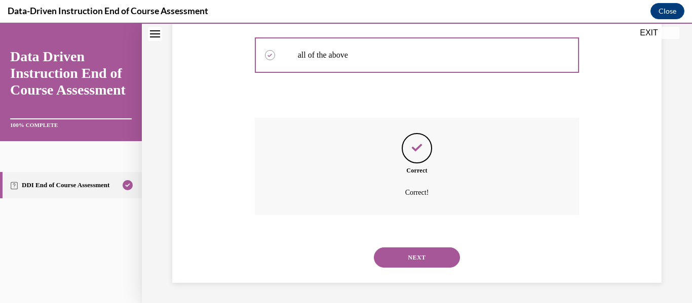
click at [402, 261] on button "NEXT" at bounding box center [417, 258] width 86 height 20
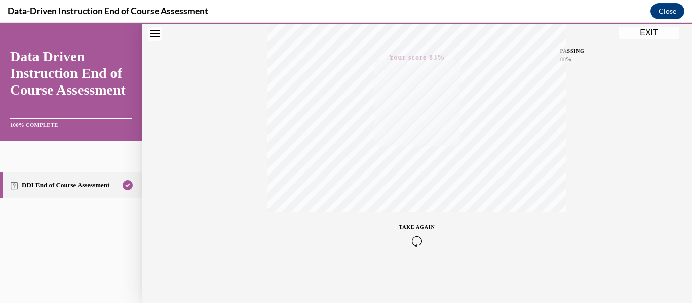
scroll to position [0, 0]
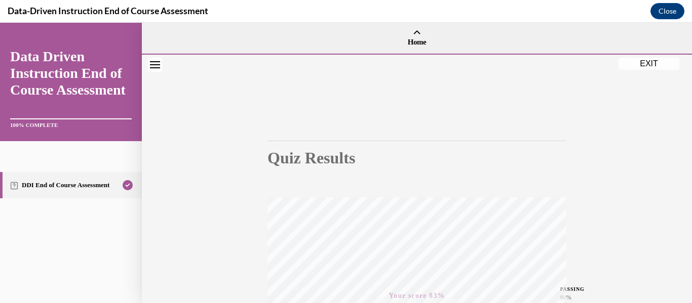
click at [639, 64] on button "EXIT" at bounding box center [648, 64] width 61 height 12
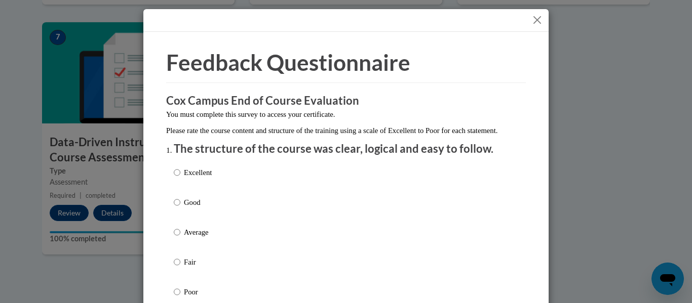
click at [217, 183] on div "Excellent Good Average Fair Poor" at bounding box center [346, 244] width 344 height 165
click at [195, 178] on p "Excellent" at bounding box center [198, 172] width 28 height 11
click at [180, 178] on input "Excellent" at bounding box center [177, 172] width 7 height 11
radio input "true"
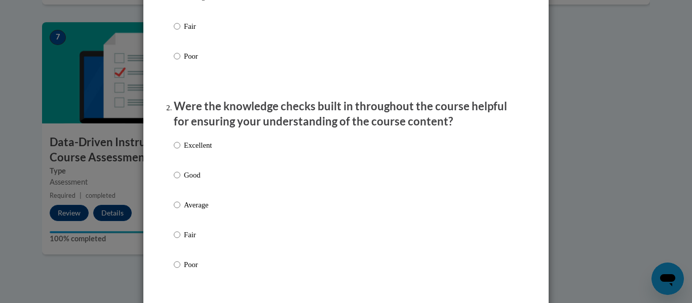
scroll to position [239, 0]
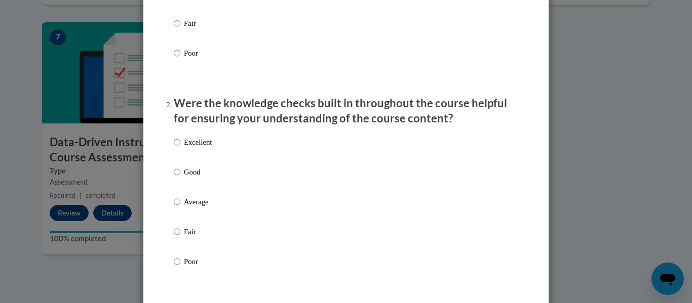
click at [201, 178] on p "Good" at bounding box center [198, 172] width 28 height 11
click at [180, 178] on input "Good" at bounding box center [177, 172] width 7 height 11
radio input "true"
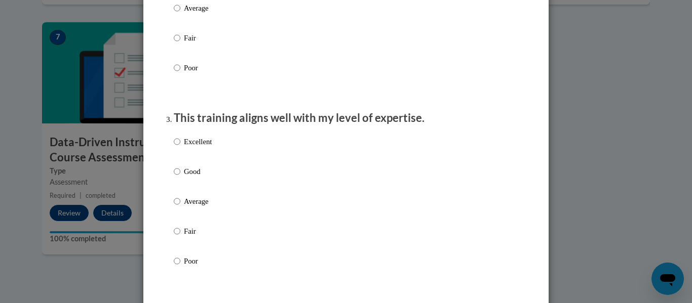
click at [201, 177] on p "Good" at bounding box center [198, 171] width 28 height 11
click at [180, 177] on input "Good" at bounding box center [177, 171] width 7 height 11
radio input "true"
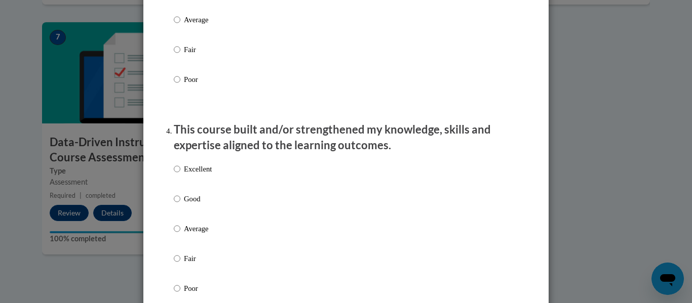
scroll to position [623, 0]
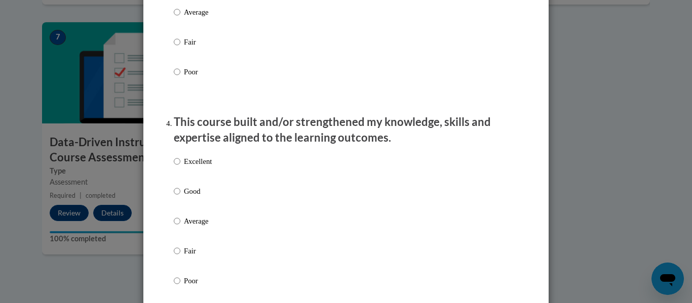
click at [197, 197] on p "Good" at bounding box center [198, 191] width 28 height 11
click at [180, 197] on input "Good" at bounding box center [177, 191] width 7 height 11
radio input "true"
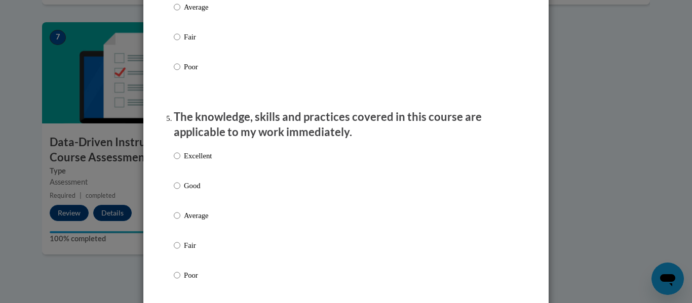
click at [197, 204] on label "Good" at bounding box center [193, 193] width 38 height 27
click at [180, 191] on input "Good" at bounding box center [177, 185] width 7 height 11
radio input "true"
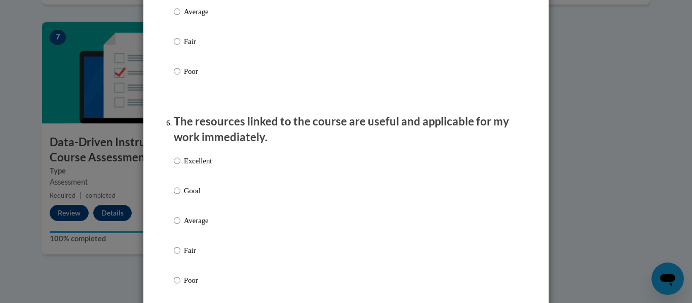
click at [197, 197] on p "Good" at bounding box center [198, 190] width 28 height 11
click at [180, 197] on input "Good" at bounding box center [177, 190] width 7 height 11
radio input "true"
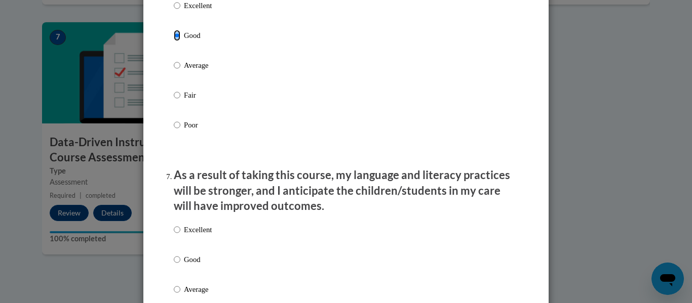
scroll to position [1197, 0]
click at [190, 261] on div "Excellent Good Average Fair Poor" at bounding box center [193, 297] width 38 height 157
click at [184, 281] on label "Good" at bounding box center [193, 267] width 38 height 27
click at [180, 265] on input "Good" at bounding box center [177, 259] width 7 height 11
radio input "true"
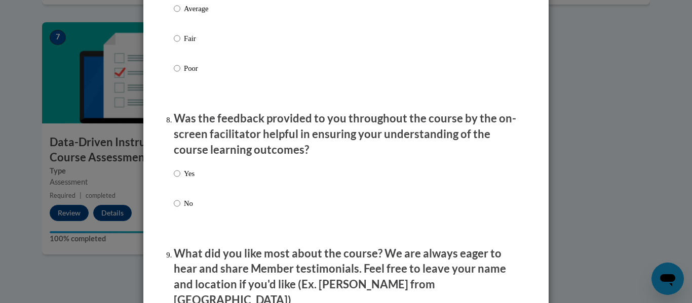
scroll to position [1478, 0]
click at [198, 181] on div "Yes No" at bounding box center [346, 200] width 344 height 75
click at [184, 178] on p "Yes" at bounding box center [189, 173] width 11 height 11
click at [180, 178] on input "Yes" at bounding box center [177, 173] width 7 height 11
radio input "true"
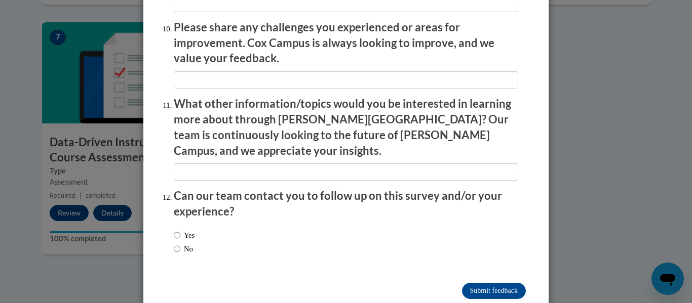
scroll to position [1801, 0]
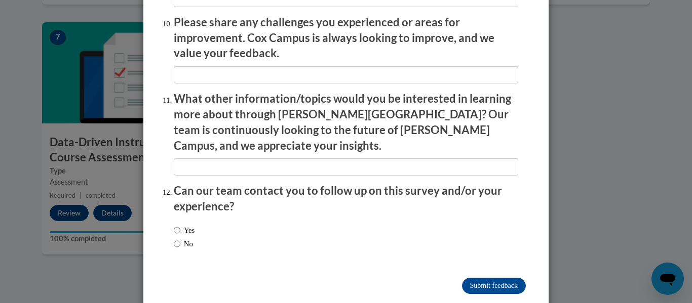
click at [181, 239] on label "No" at bounding box center [183, 244] width 19 height 11
click at [180, 239] on input "No" at bounding box center [177, 244] width 7 height 11
radio input "true"
click at [418, 187] on p "Can our team contact you to follow up on this survey and/or your experience?" at bounding box center [346, 198] width 344 height 31
click at [467, 278] on input "Submit feedback" at bounding box center [494, 286] width 64 height 16
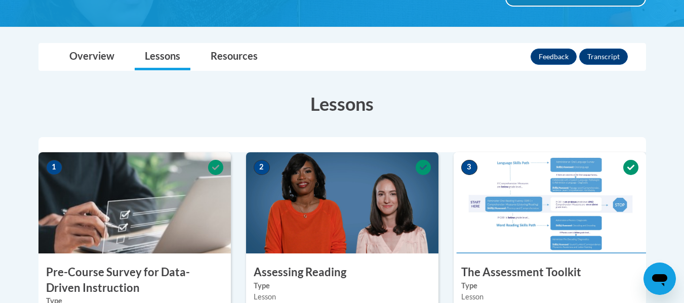
scroll to position [203, 0]
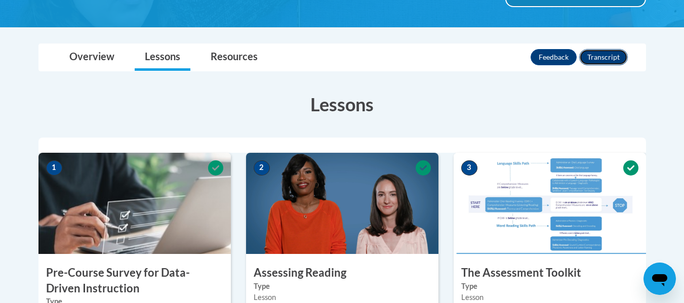
click at [612, 55] on button "Transcript" at bounding box center [603, 57] width 49 height 16
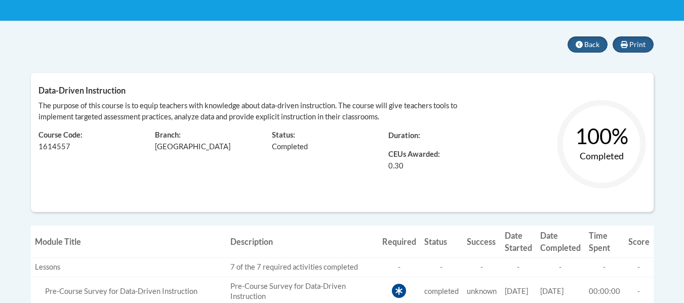
scroll to position [187, 0]
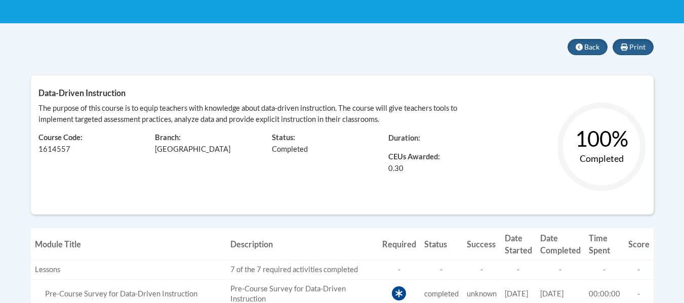
click at [608, 143] on text "100%" at bounding box center [601, 138] width 53 height 25
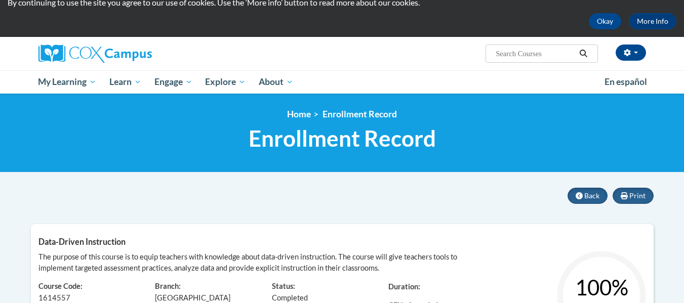
scroll to position [38, 0]
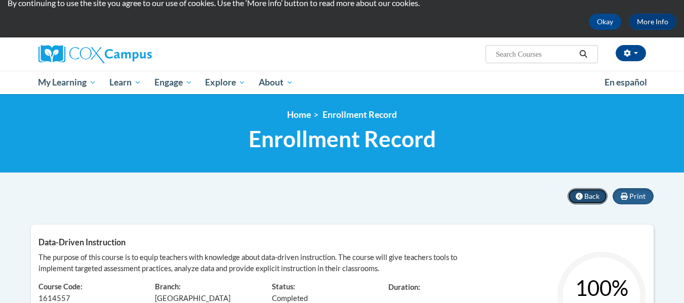
click at [584, 198] on button "Back" at bounding box center [588, 196] width 40 height 16
